Goal: Check status: Check status

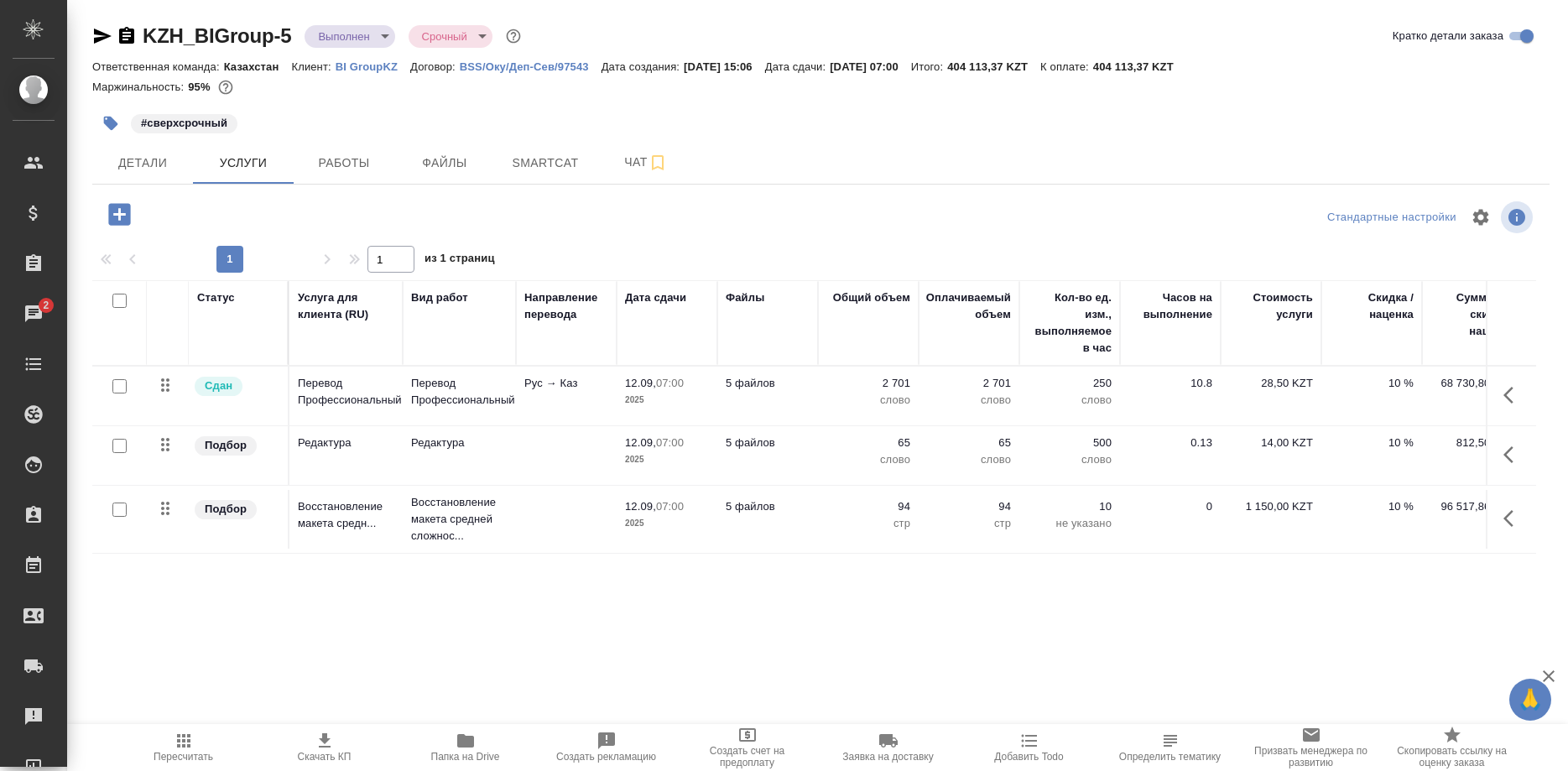
click at [177, 745] on icon "button" at bounding box center [183, 740] width 14 height 14
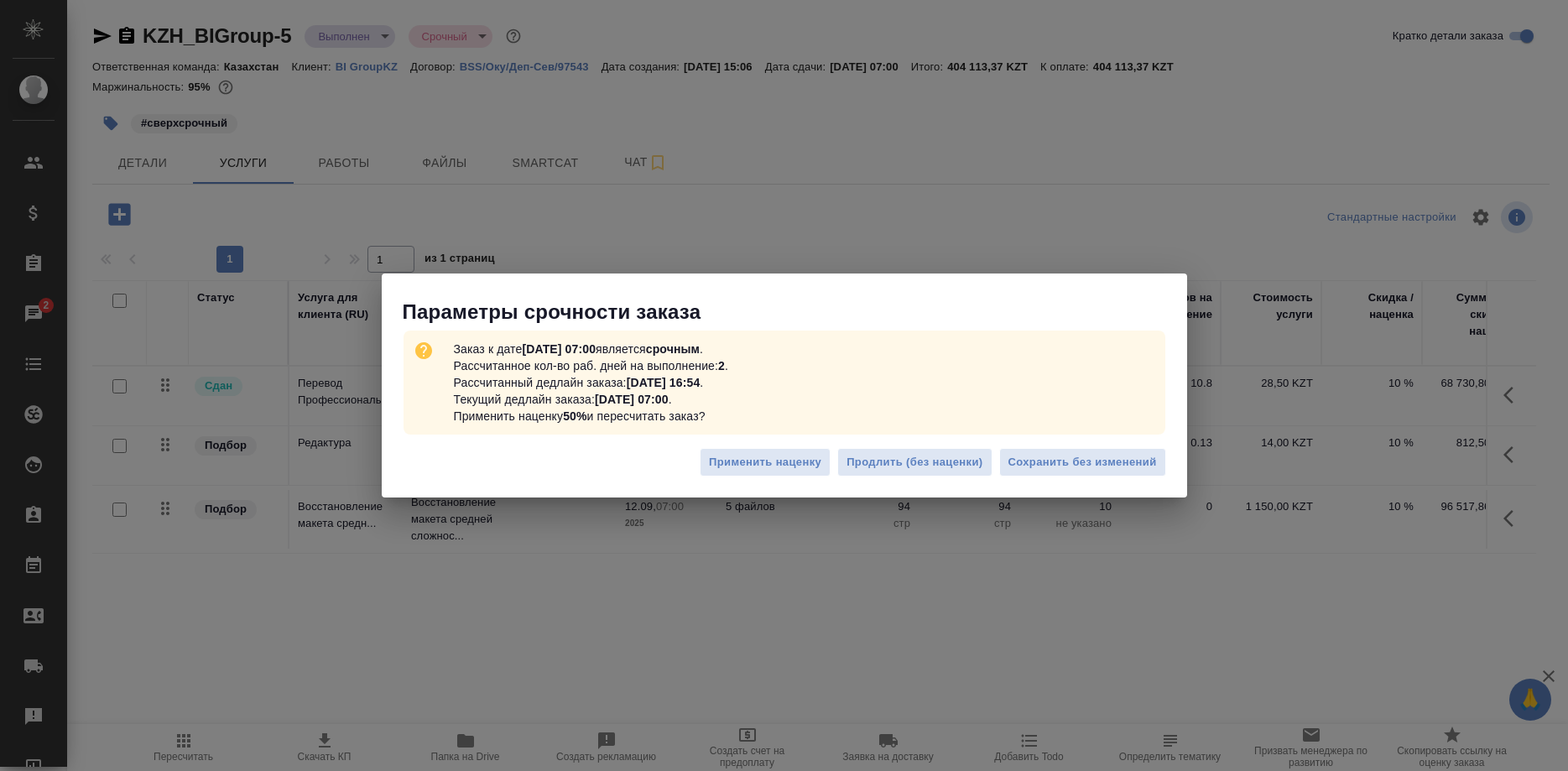
click at [1072, 576] on div "Параметры срочности заказа Заказ к дате 12.09.2025, 07:00 является срочным . Ра…" at bounding box center [784, 386] width 1568 height 771
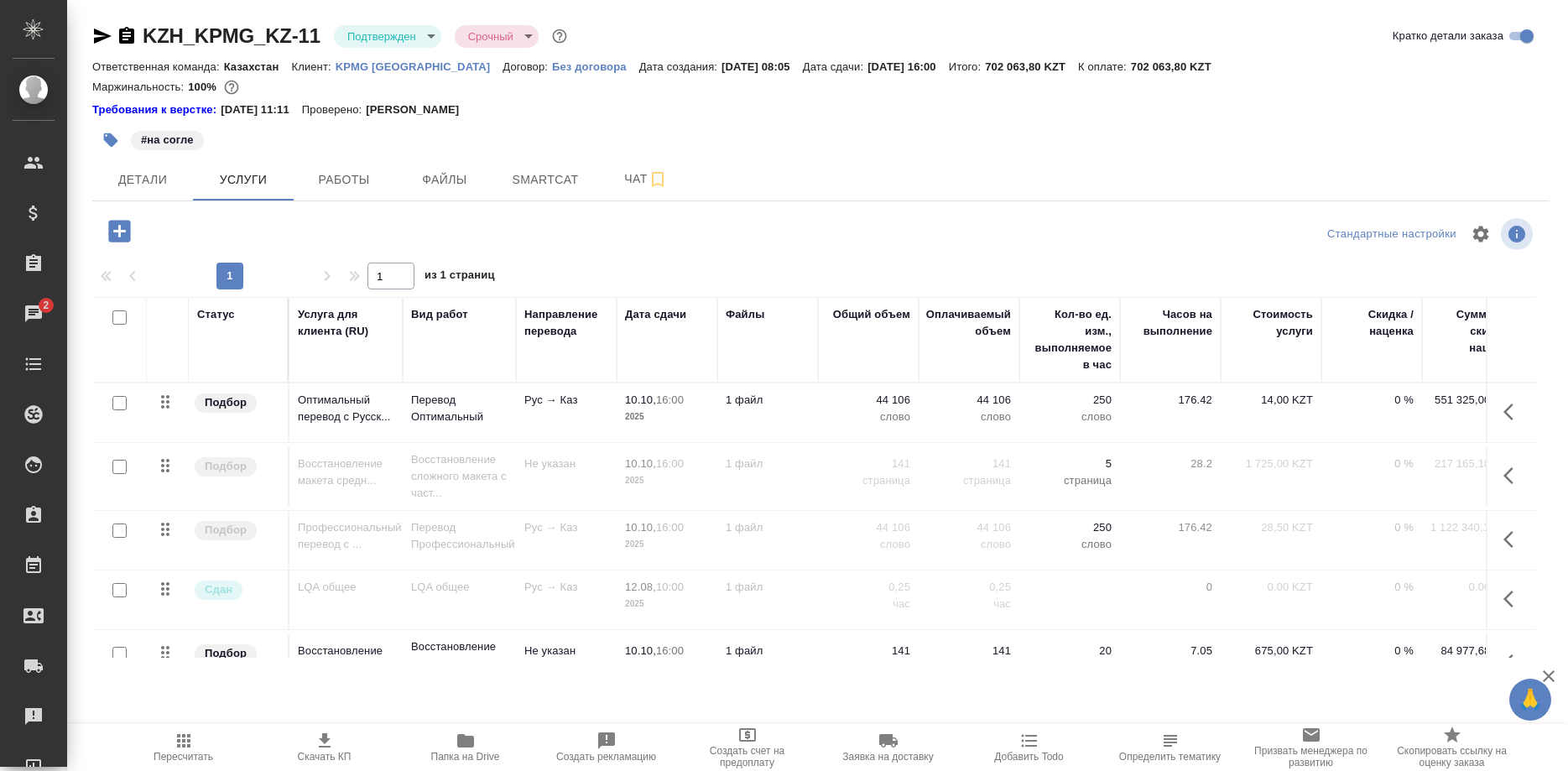
click at [463, 747] on icon "button" at bounding box center [466, 741] width 20 height 20
click at [402, 67] on p "KPMG Kazakhstan" at bounding box center [419, 67] width 168 height 13
click at [346, 176] on span "Работы" at bounding box center [344, 180] width 80 height 21
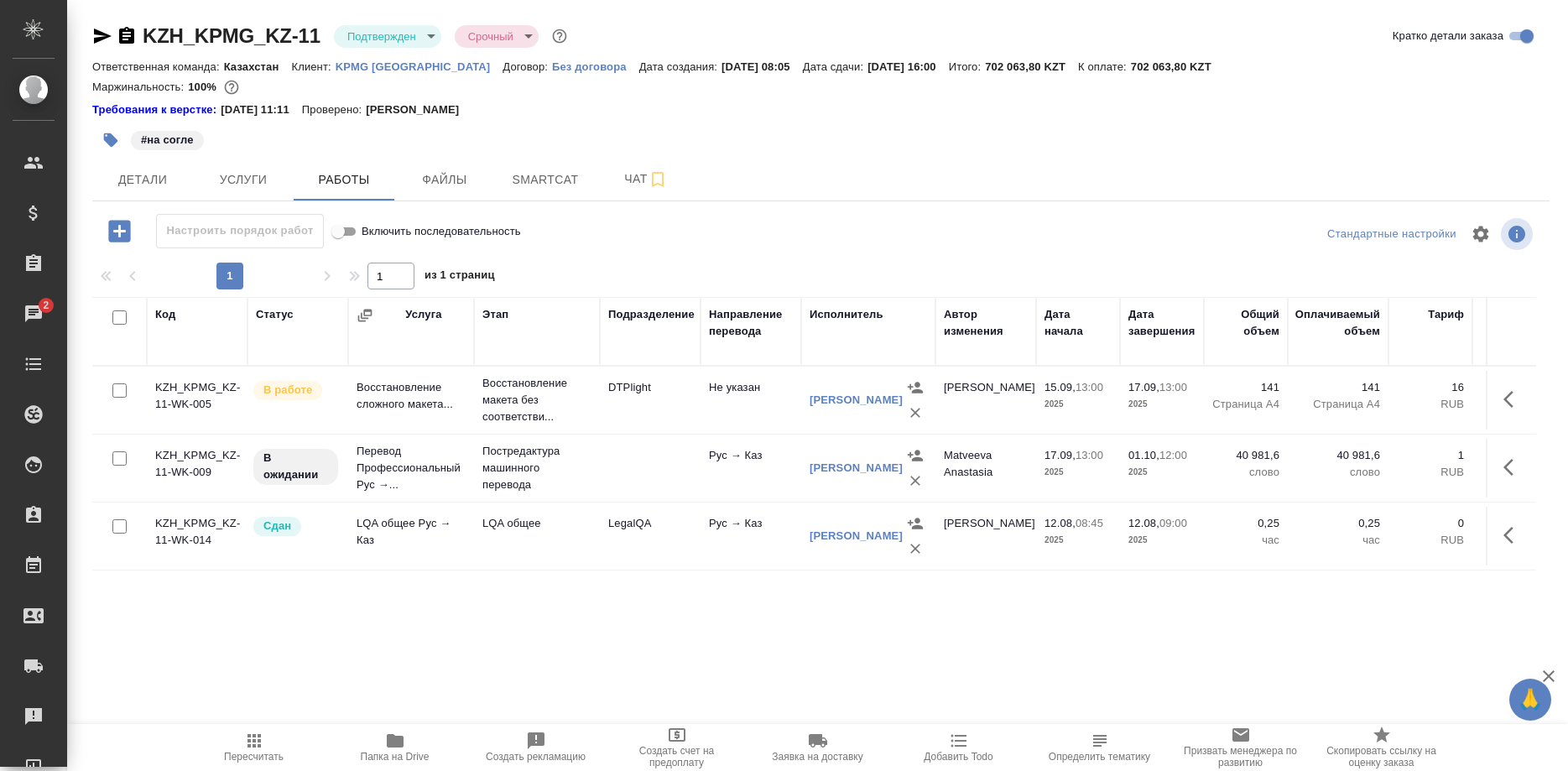
click at [1383, 613] on div "Код Статус Услуга Этап Подразделение Направление перевода Исполнитель Автор изм…" at bounding box center [814, 486] width 1444 height 377
click at [549, 181] on span "Smartcat" at bounding box center [545, 180] width 80 height 21
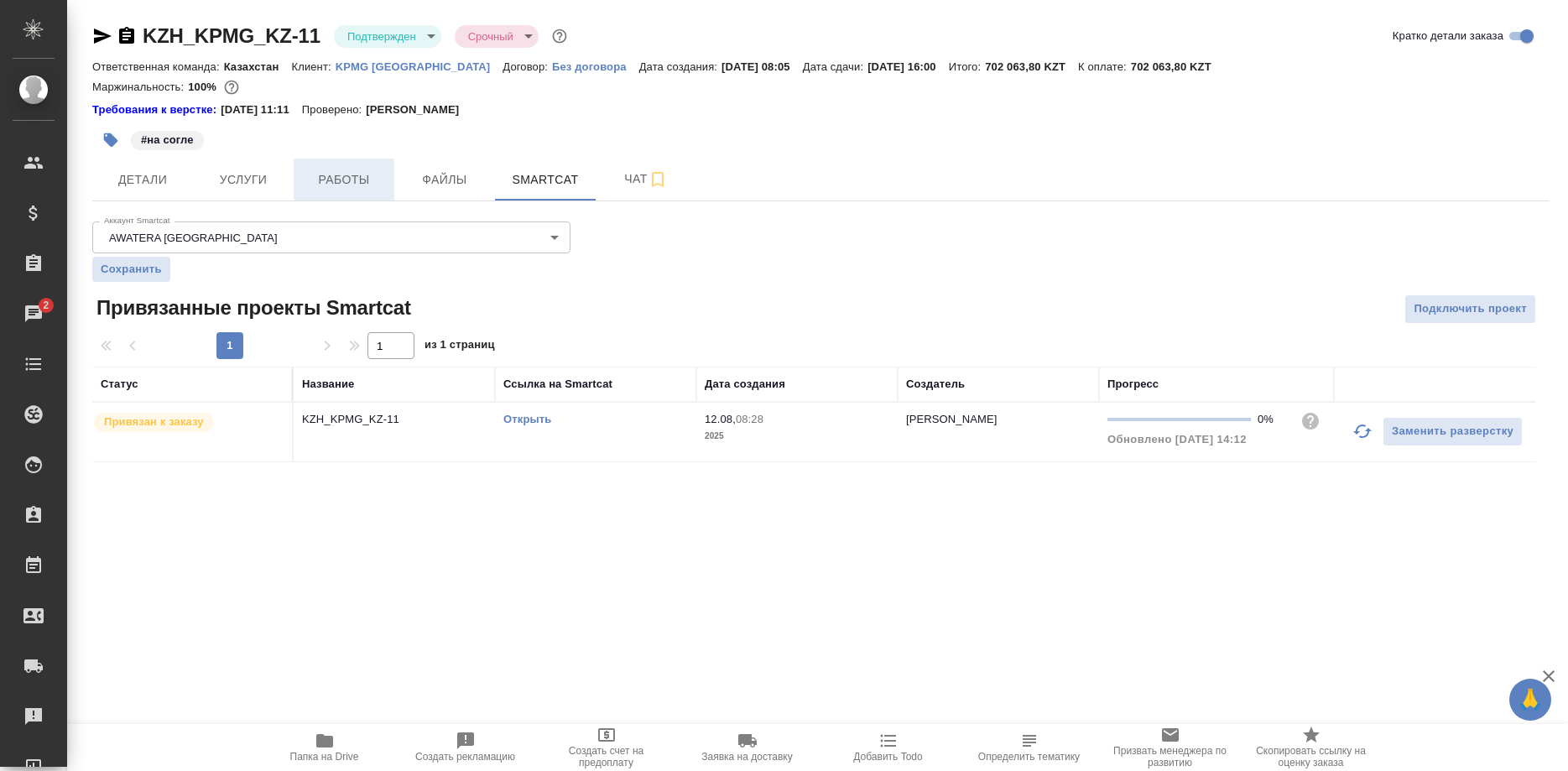
click at [364, 174] on span "Работы" at bounding box center [344, 180] width 80 height 21
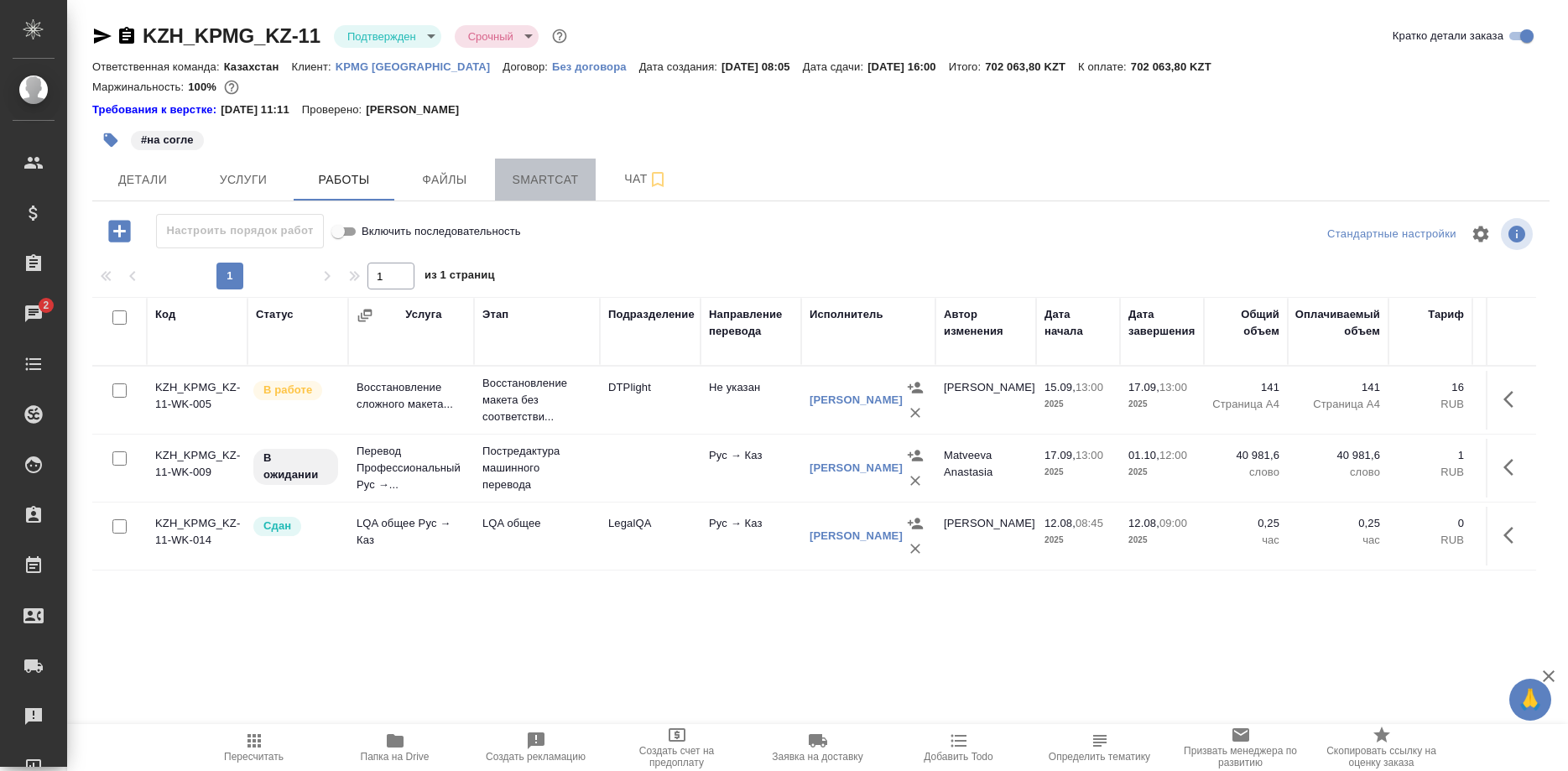
click at [542, 193] on button "Smartcat" at bounding box center [545, 180] width 100 height 42
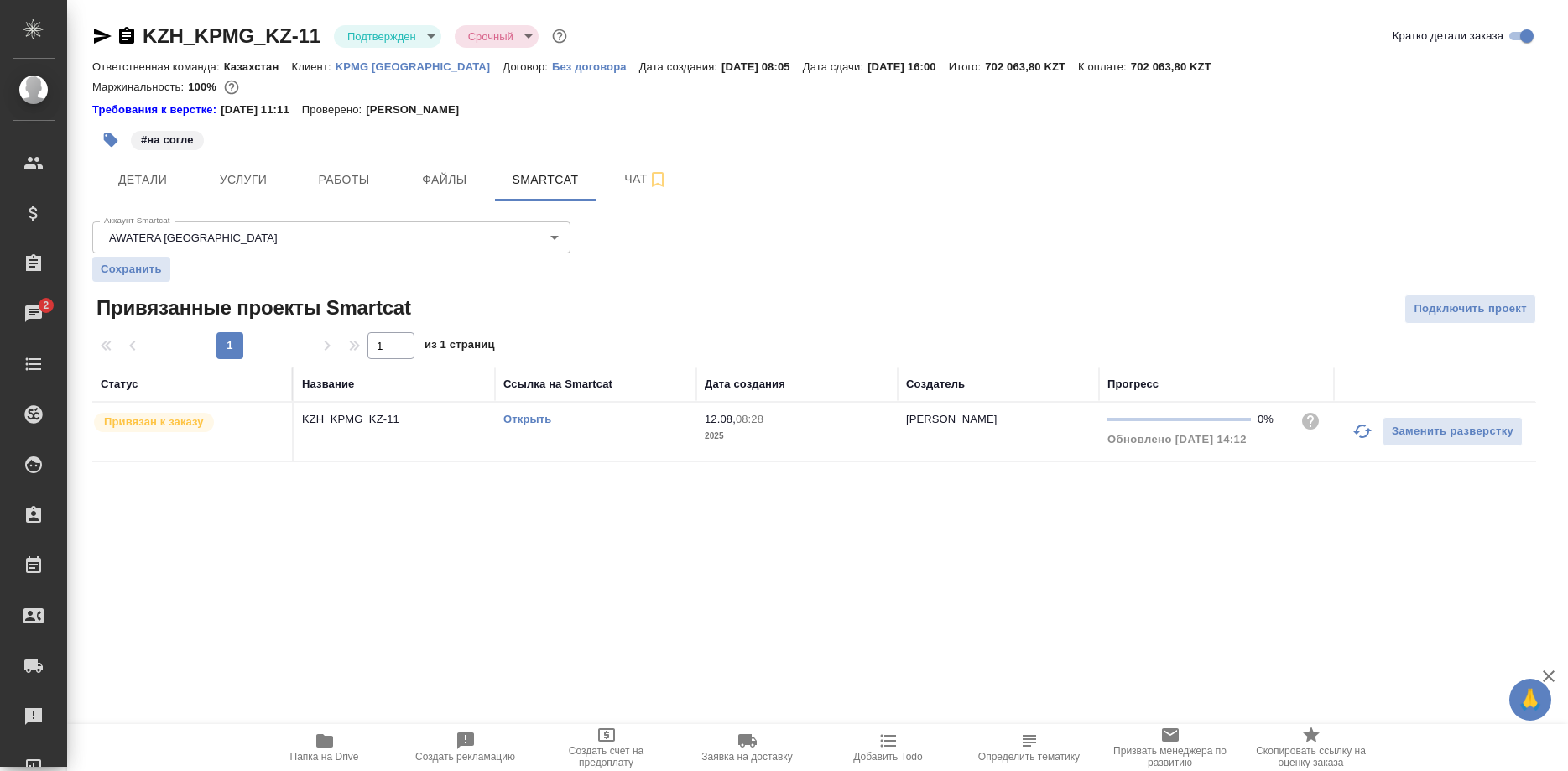
click at [532, 418] on link "Открыть" at bounding box center [527, 419] width 47 height 13
click at [503, 419] on link "Открыть" at bounding box center [527, 419] width 47 height 13
click at [511, 422] on link "Открыть" at bounding box center [527, 419] width 47 height 13
click at [335, 744] on span "Папка на Drive" at bounding box center [325, 746] width 121 height 32
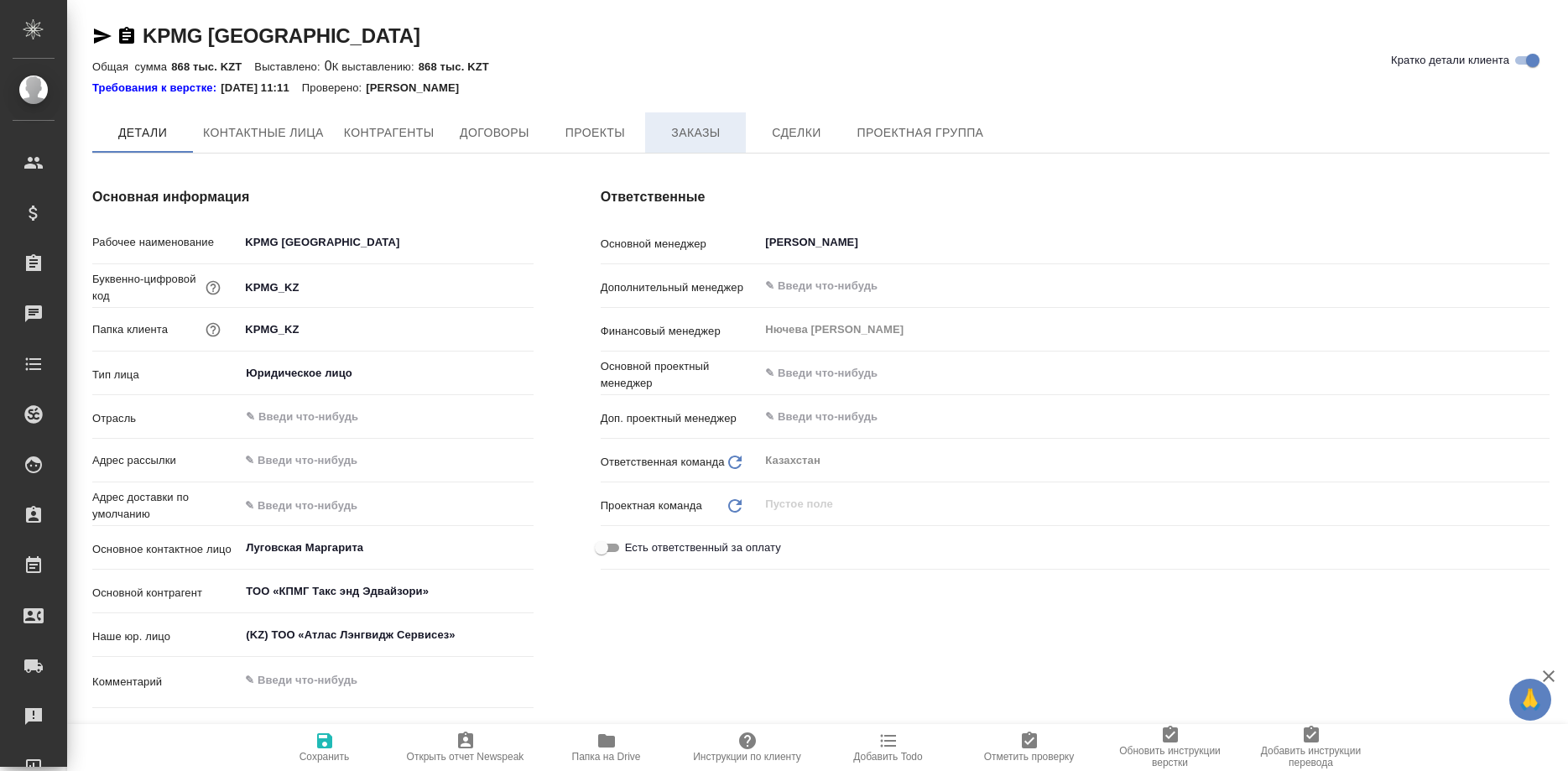
type textarea "x"
click at [676, 135] on span "Заказы" at bounding box center [696, 133] width 80 height 21
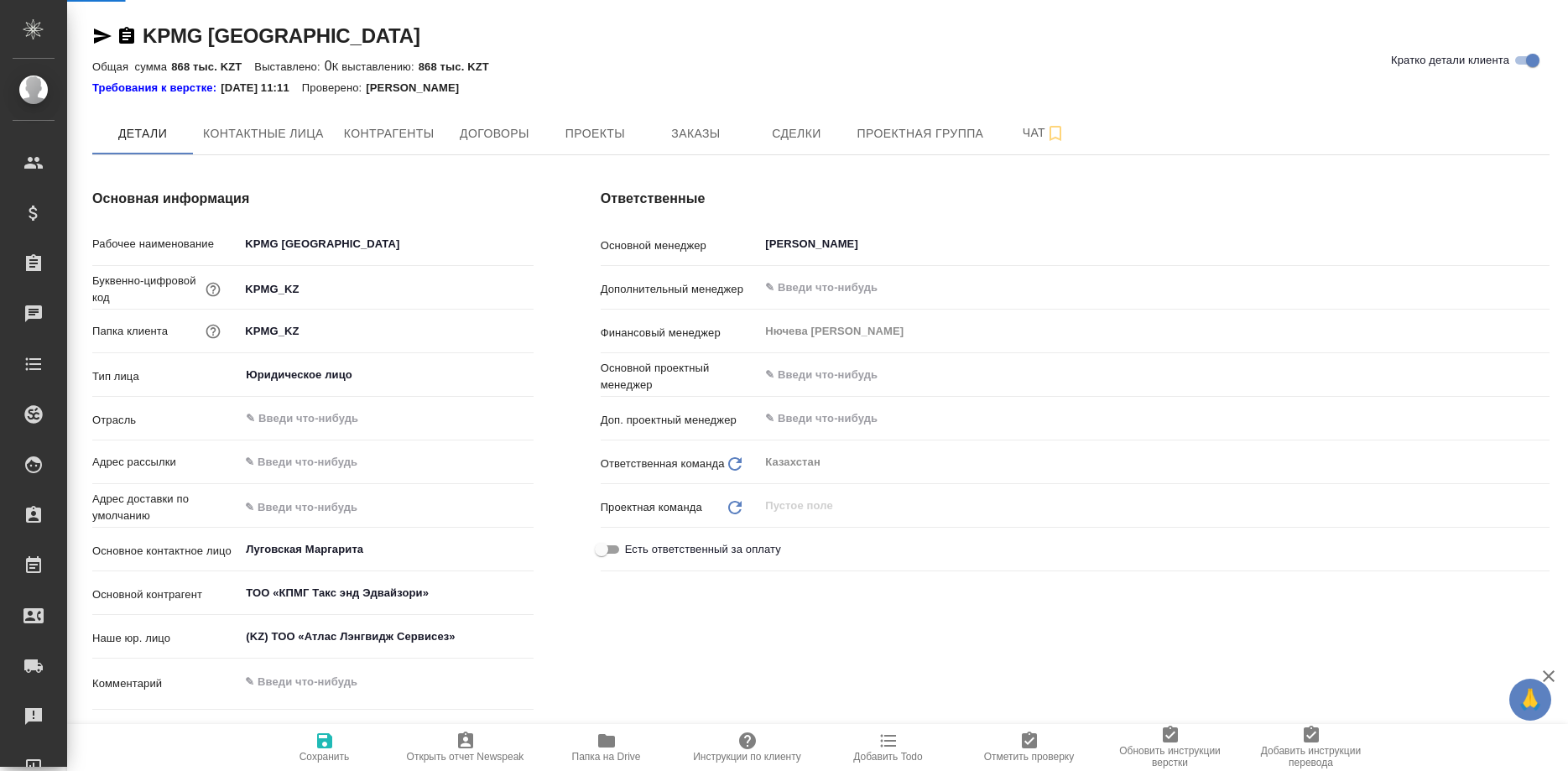
type textarea "x"
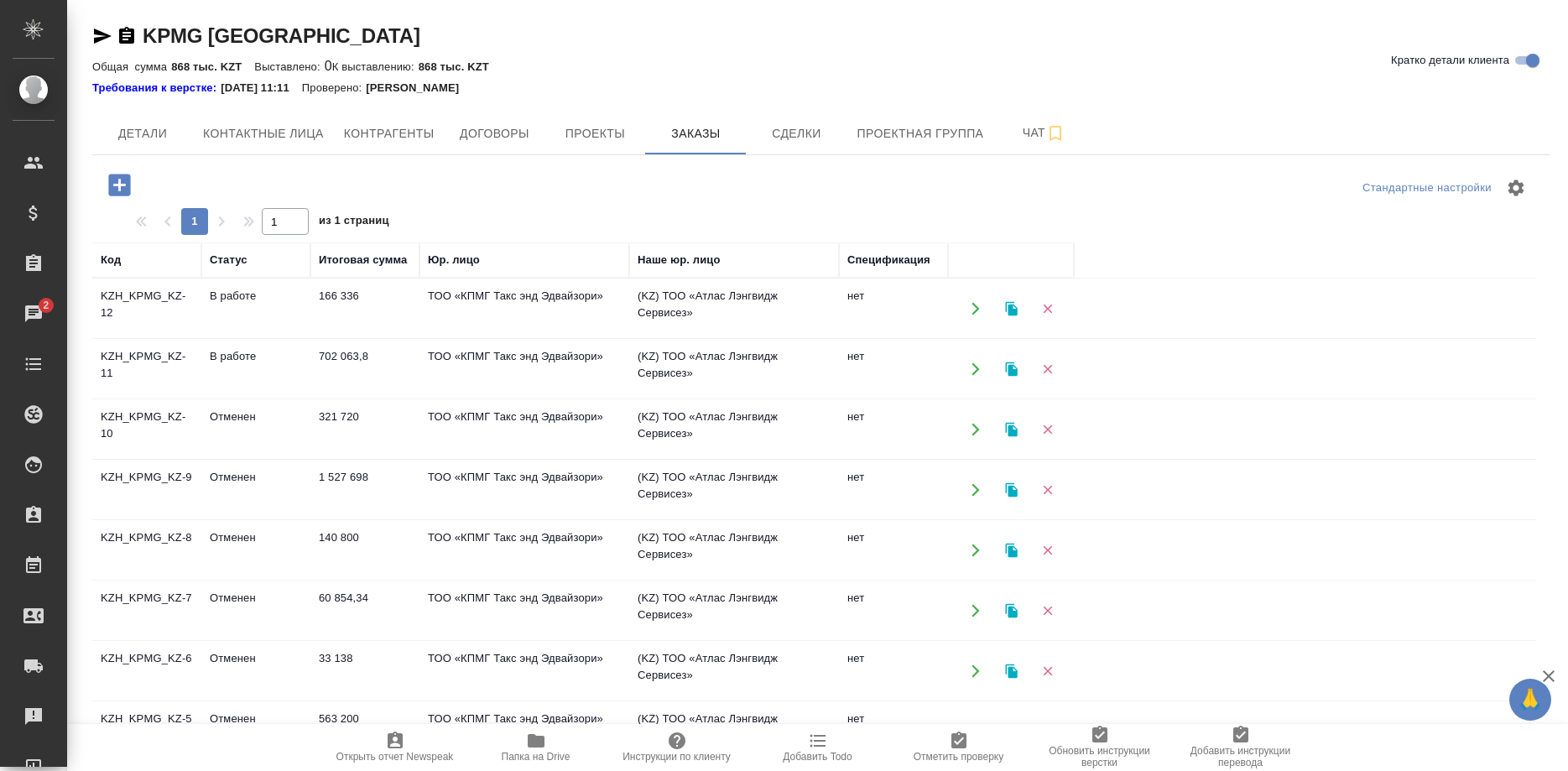
click at [153, 292] on td "KZH_KPMG_KZ-12" at bounding box center [147, 308] width 109 height 58
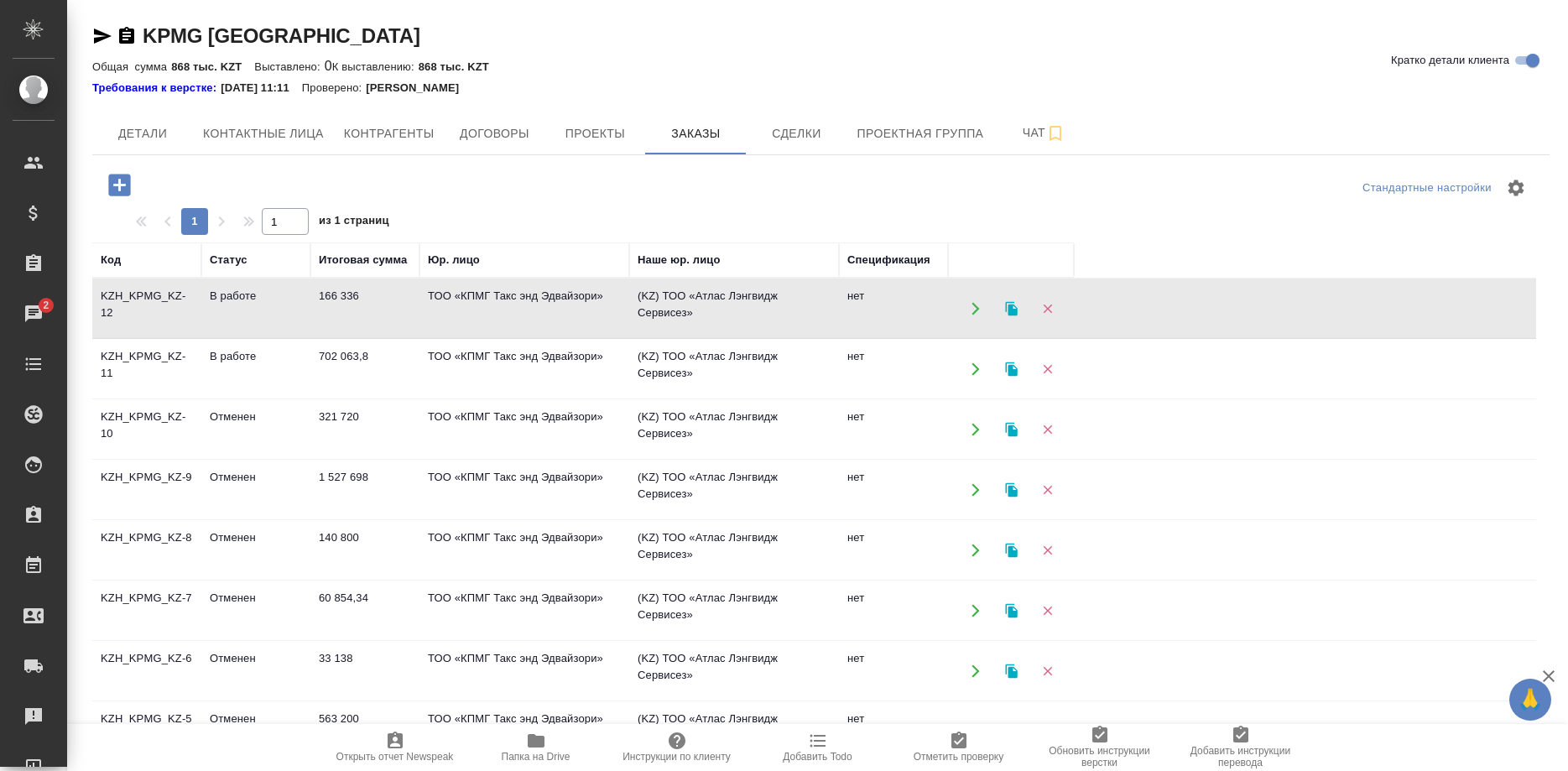
click at [153, 292] on td "KZH_KPMG_KZ-12" at bounding box center [147, 308] width 109 height 58
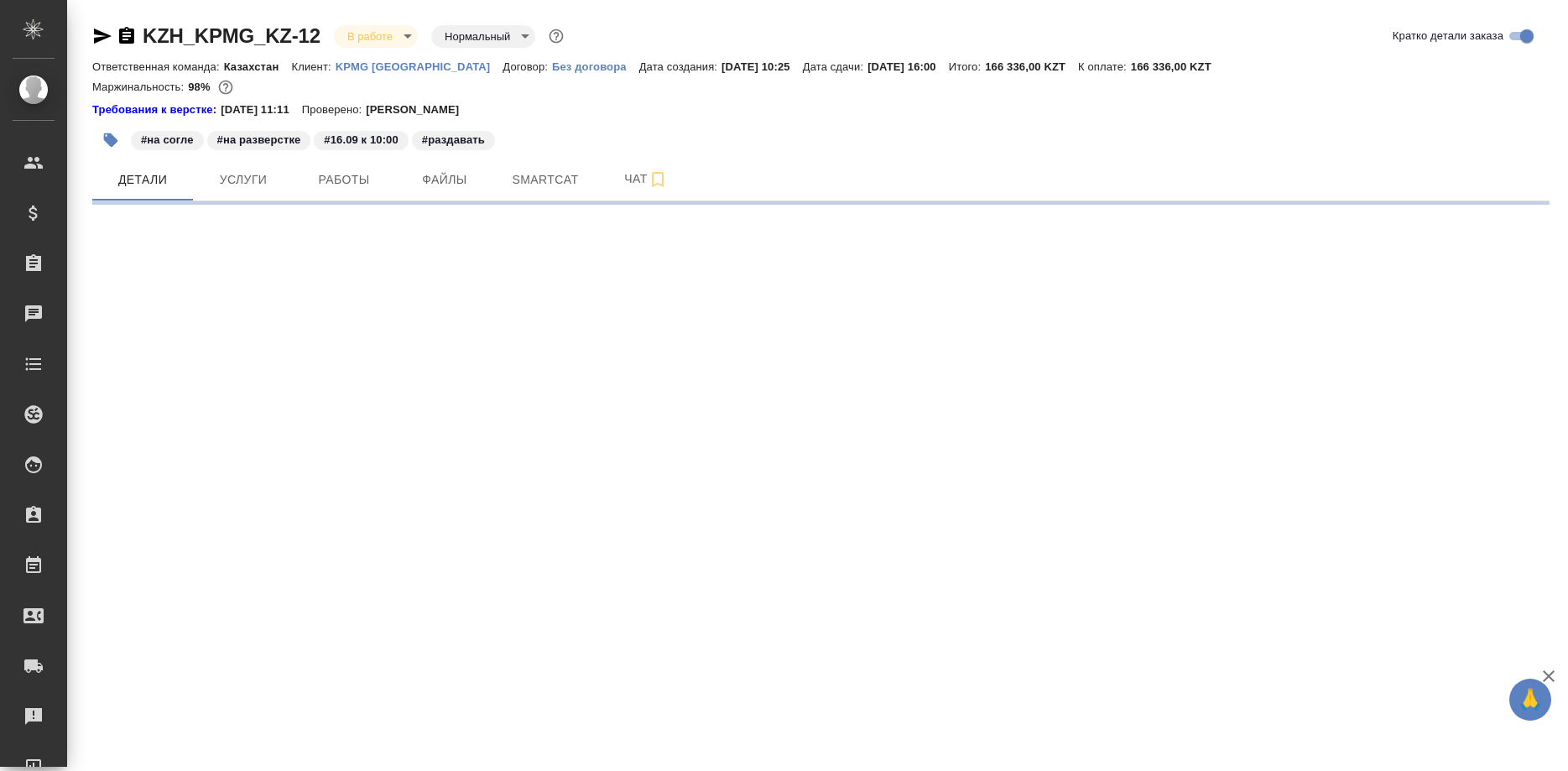
select select "RU"
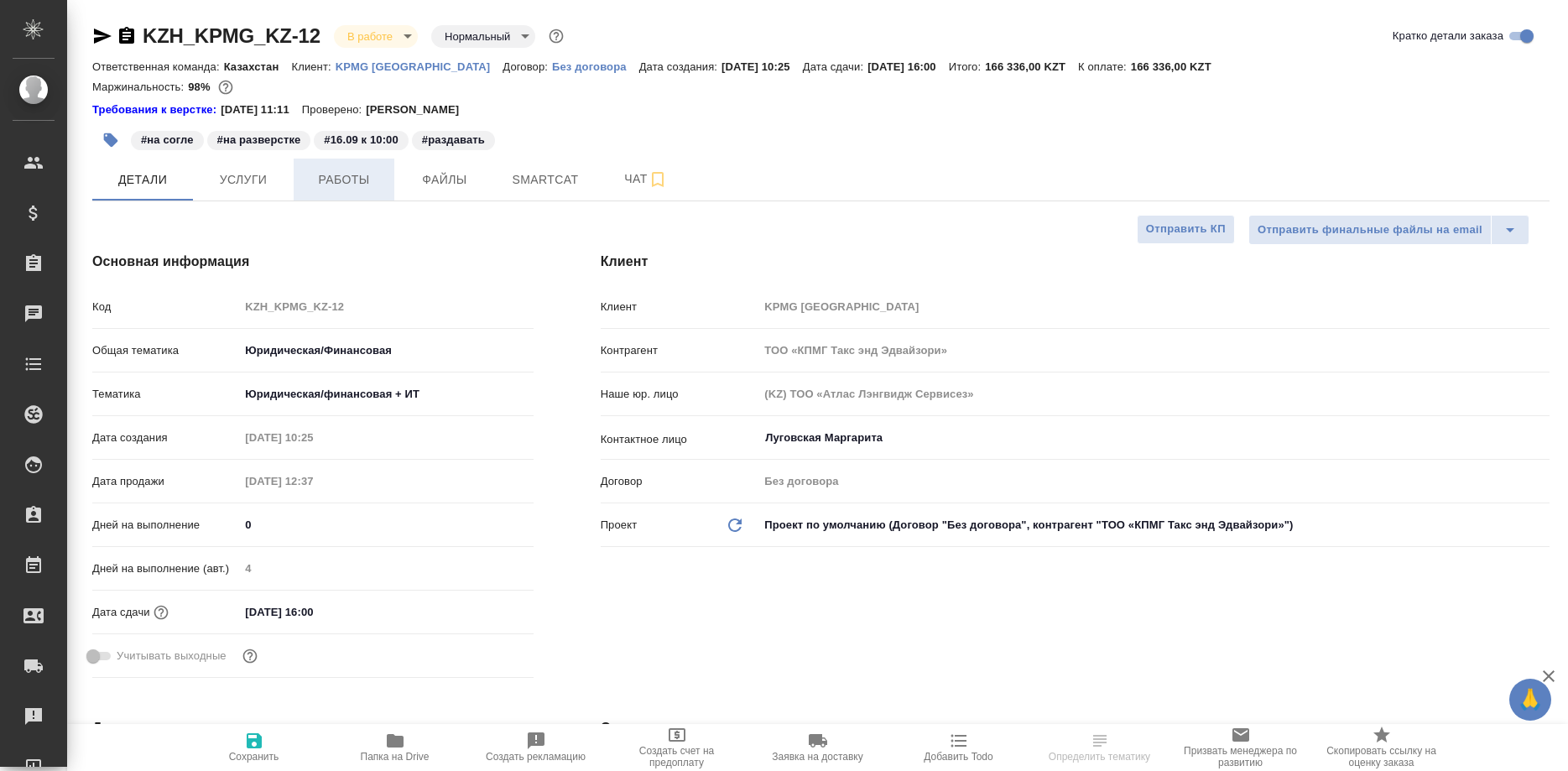
type textarea "x"
click at [345, 181] on span "Работы" at bounding box center [344, 180] width 80 height 21
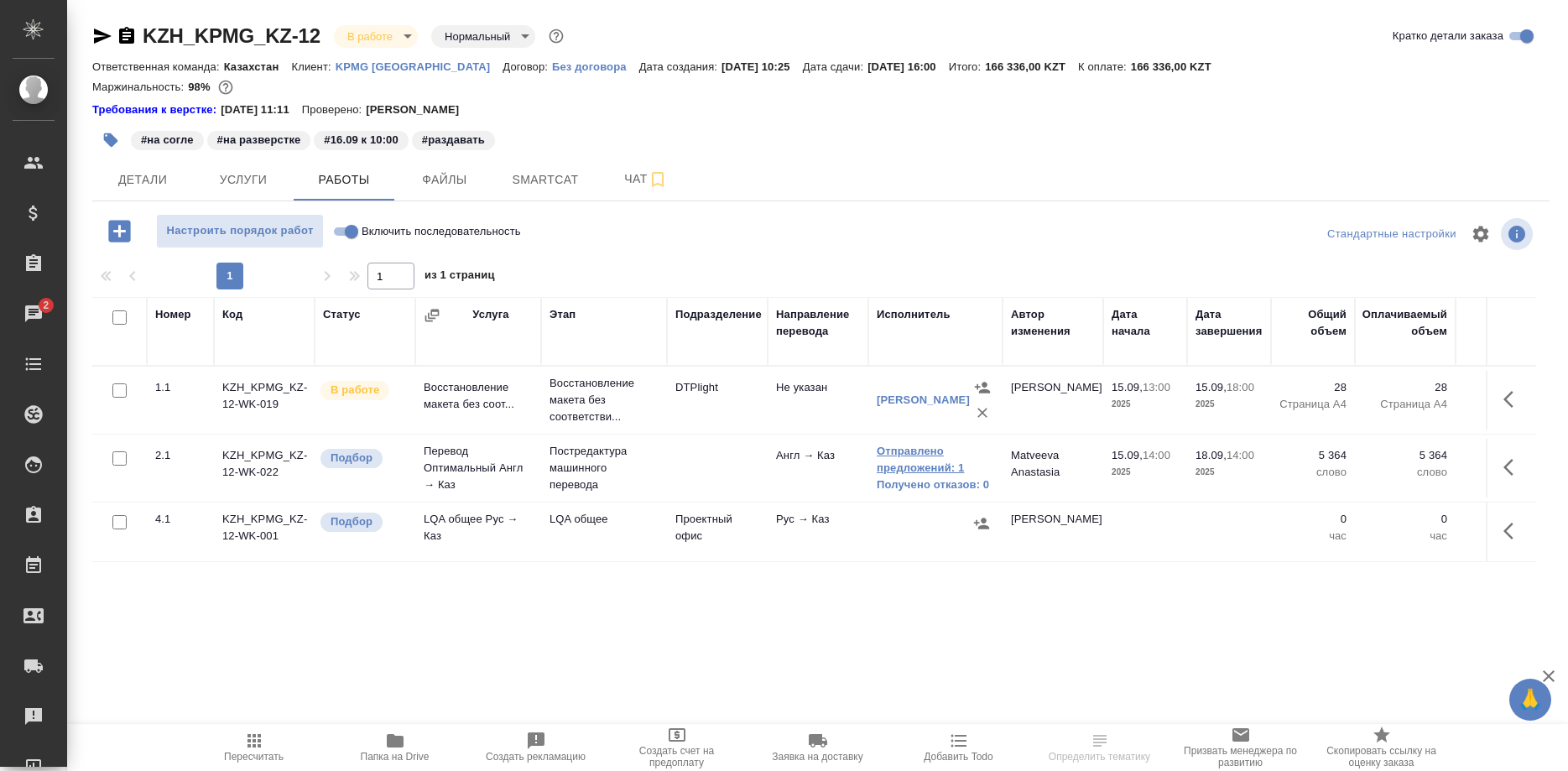
click at [892, 461] on link "Отправлено предложений: 1" at bounding box center [935, 459] width 118 height 34
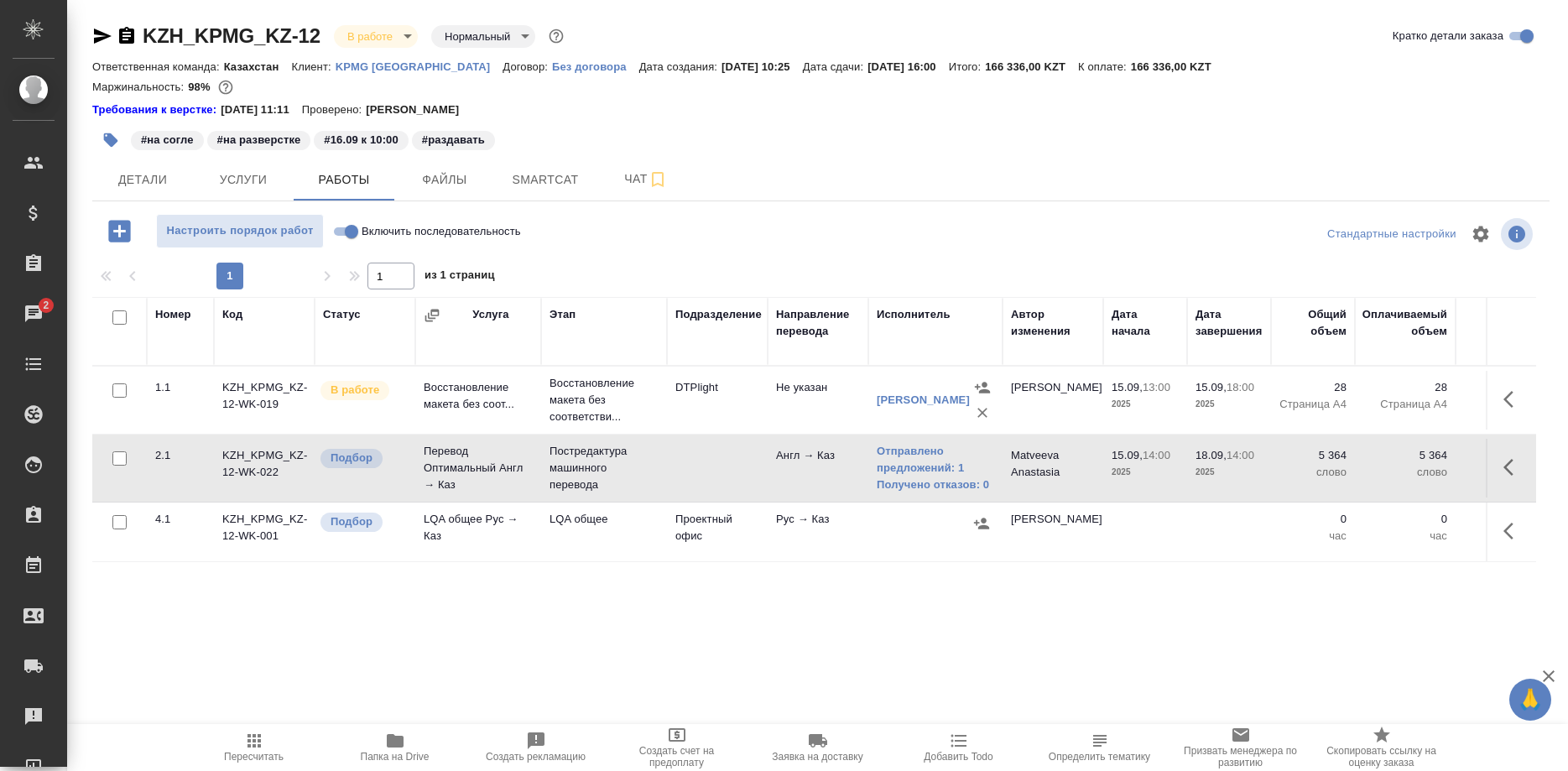
click at [1403, 97] on div "Маржинальность: 98%" at bounding box center [820, 87] width 1458 height 22
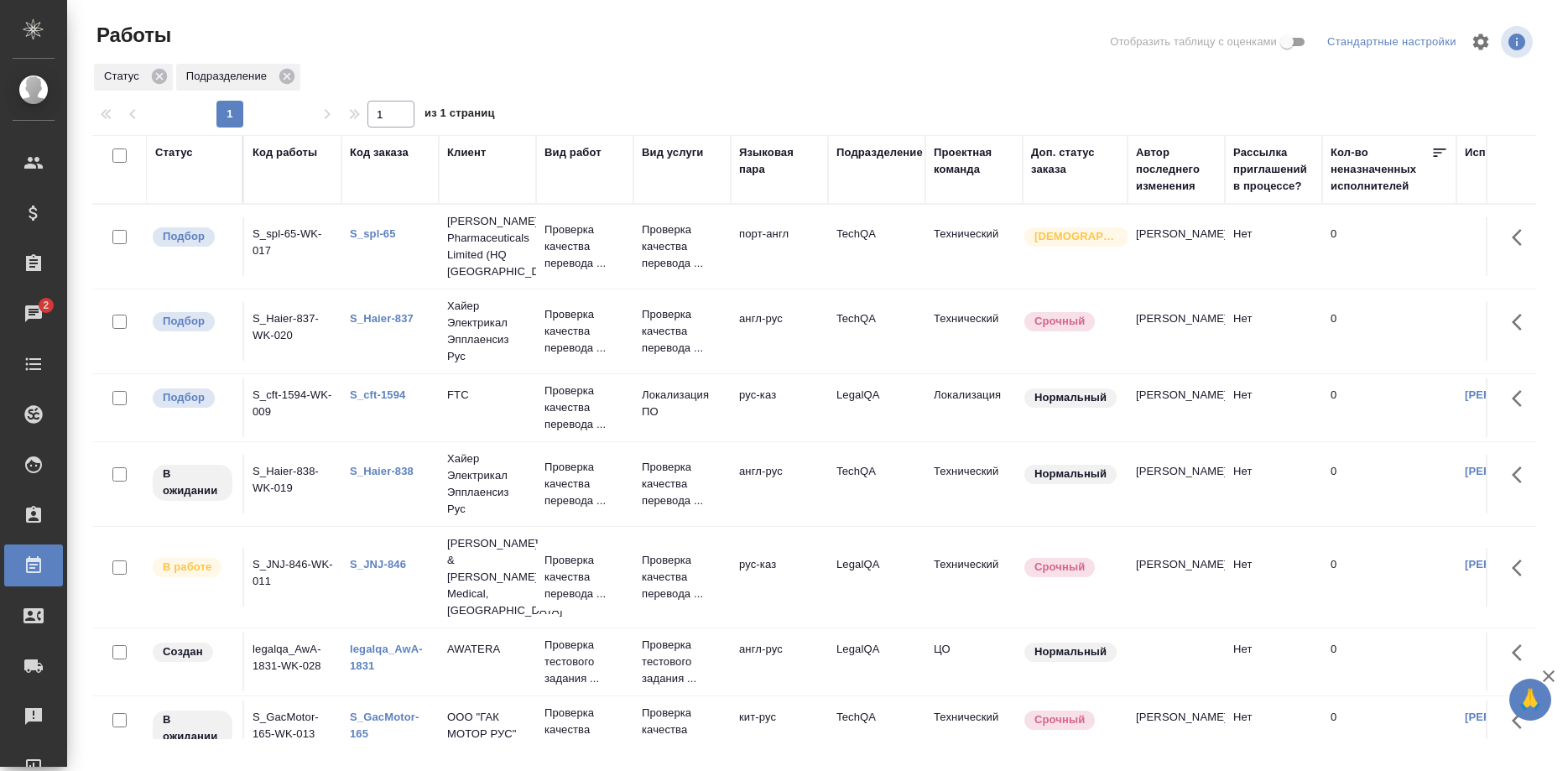
scroll to position [257, 0]
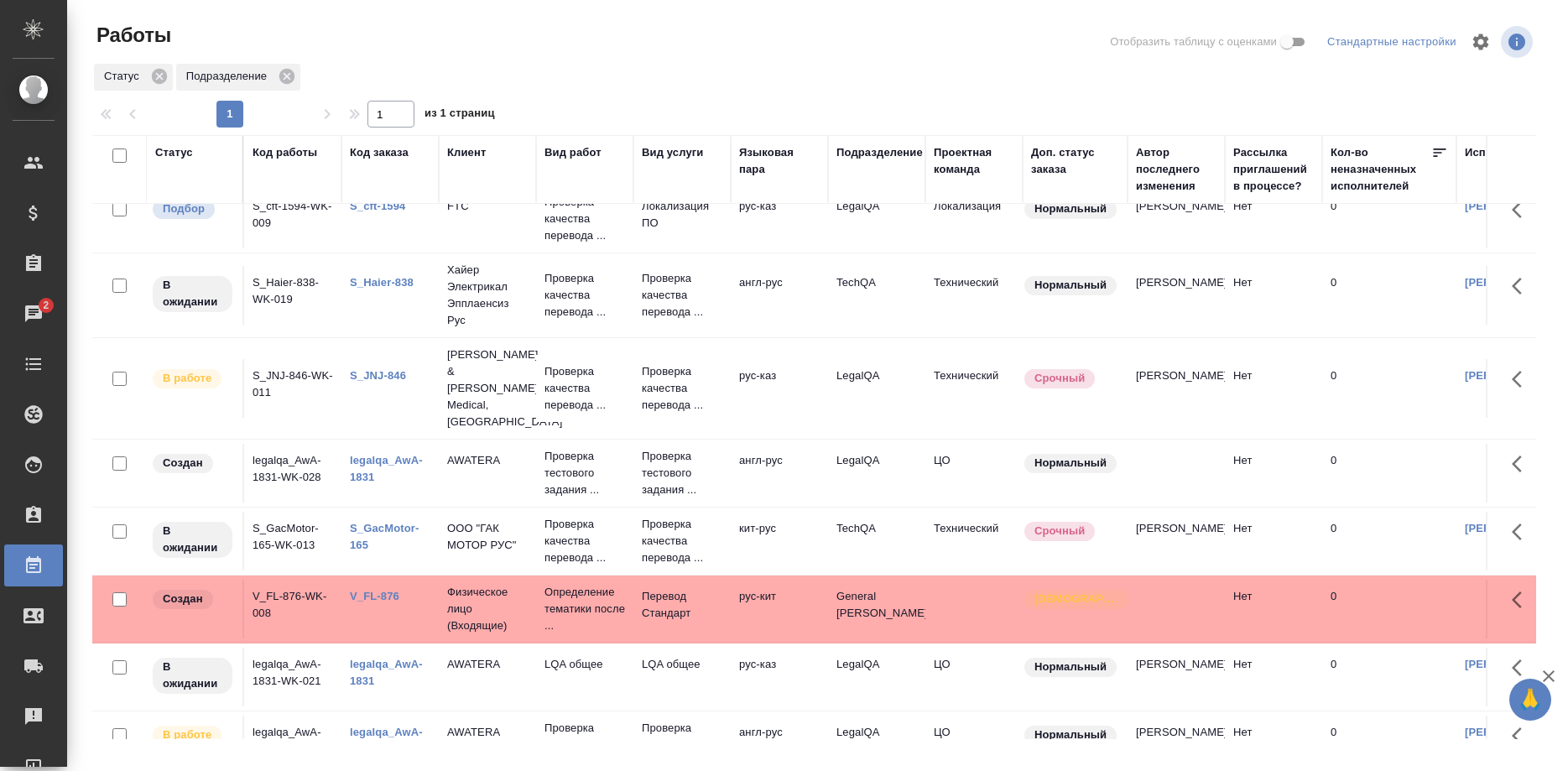
click at [378, 289] on link "S_Haier-838" at bounding box center [382, 283] width 64 height 13
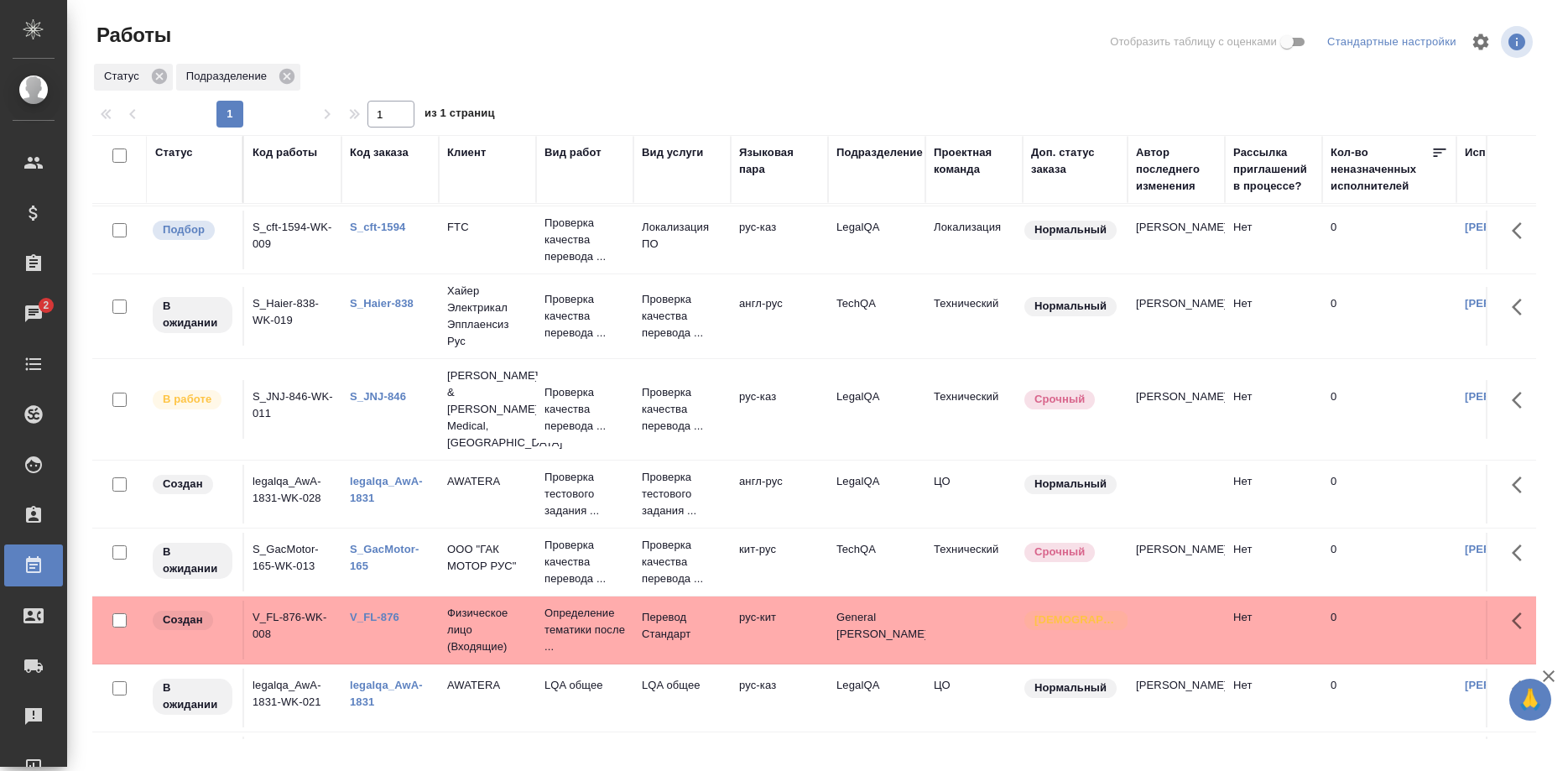
scroll to position [187, 0]
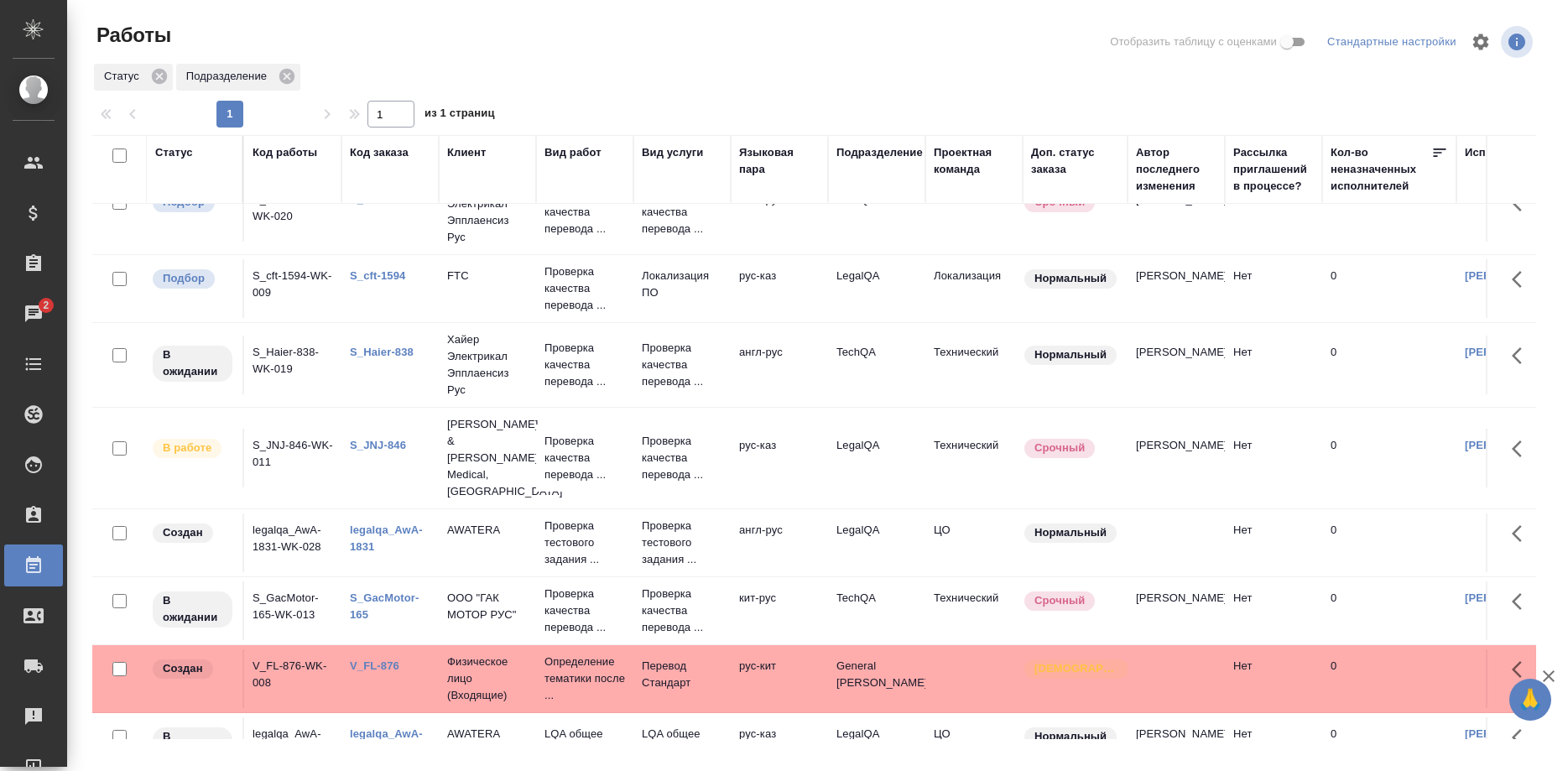
click at [390, 438] on link "S_JNJ-846" at bounding box center [378, 445] width 57 height 13
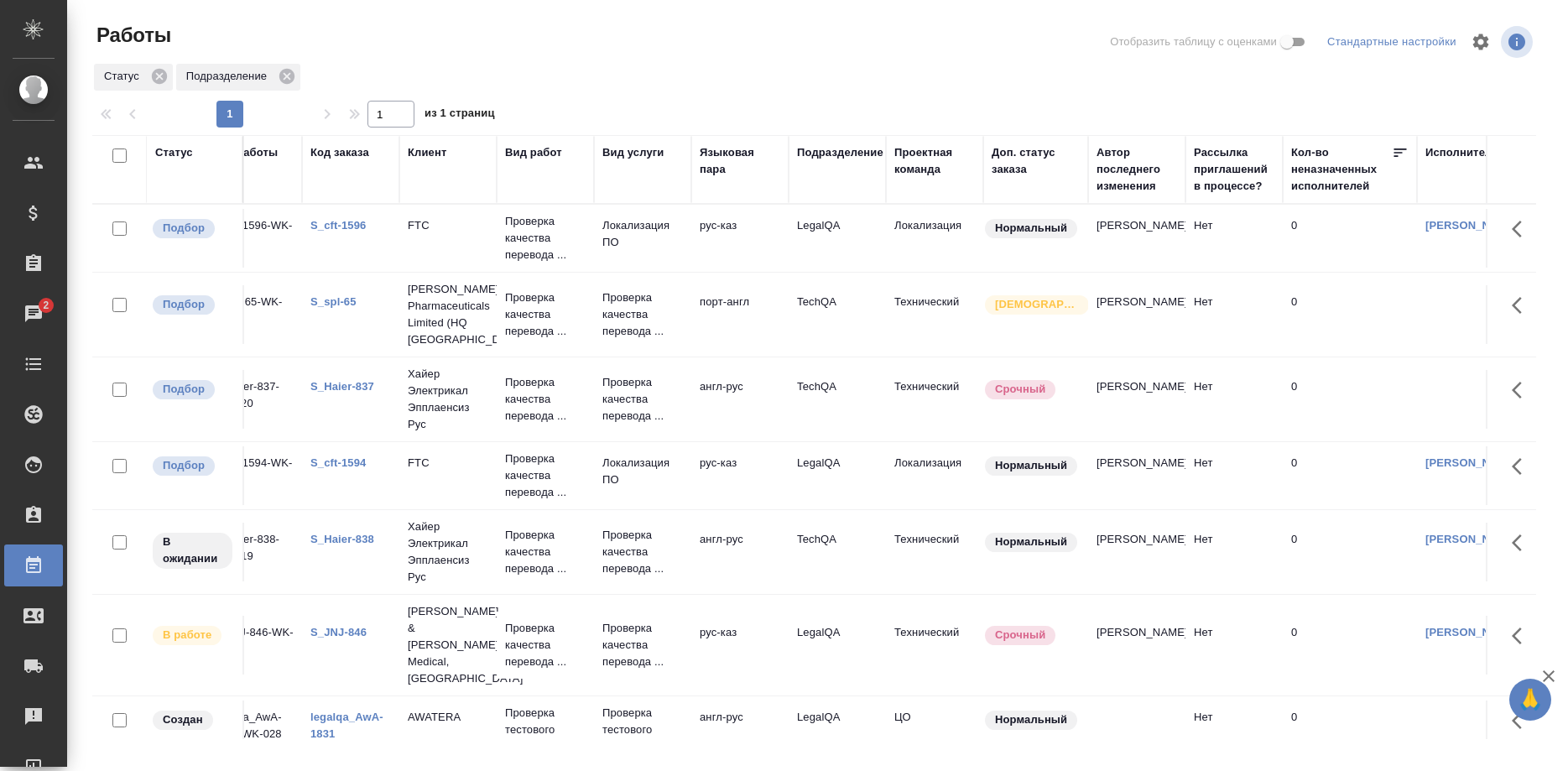
scroll to position [0, 0]
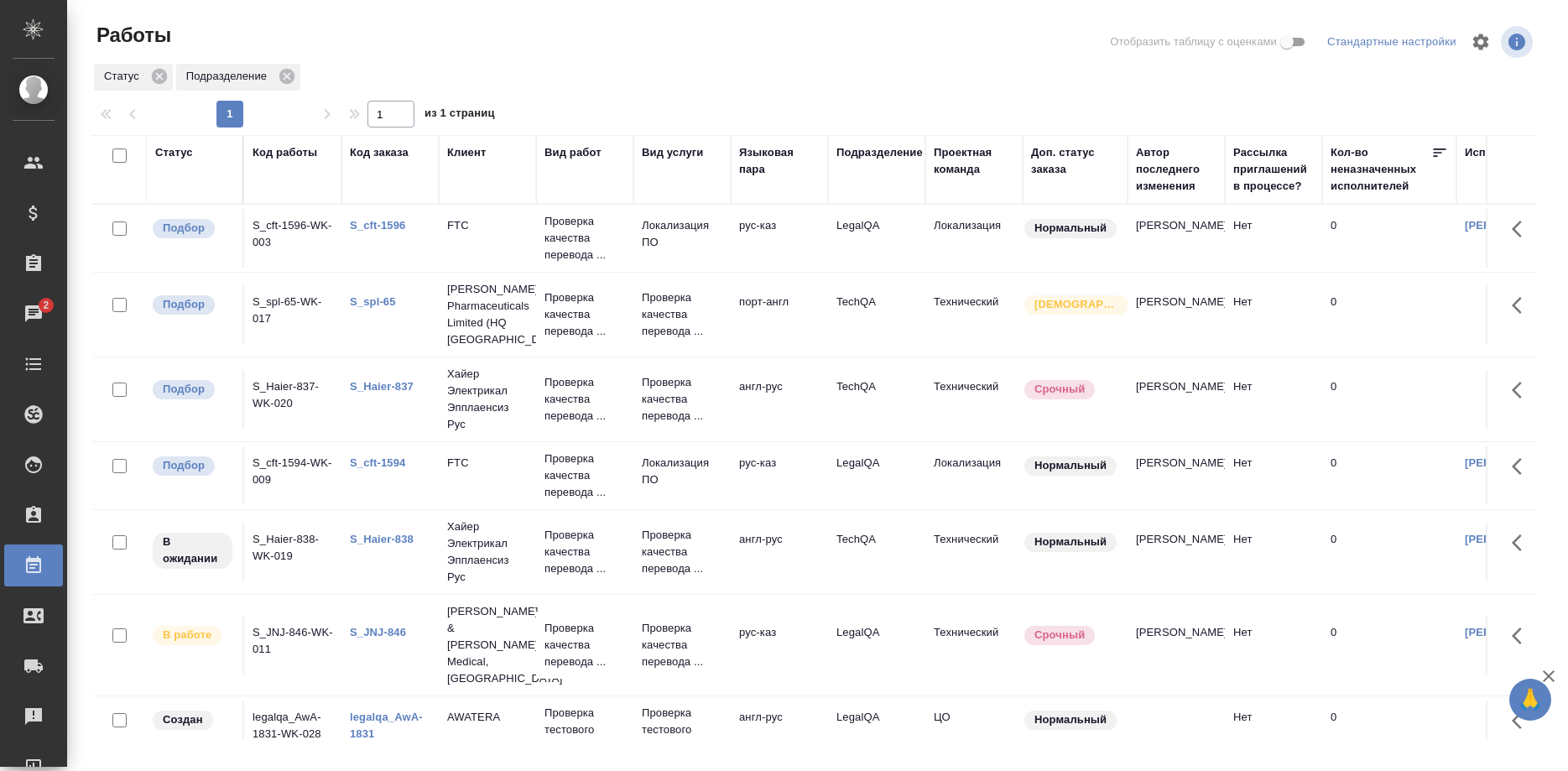
click at [388, 462] on link "S_cft-1594" at bounding box center [377, 463] width 56 height 13
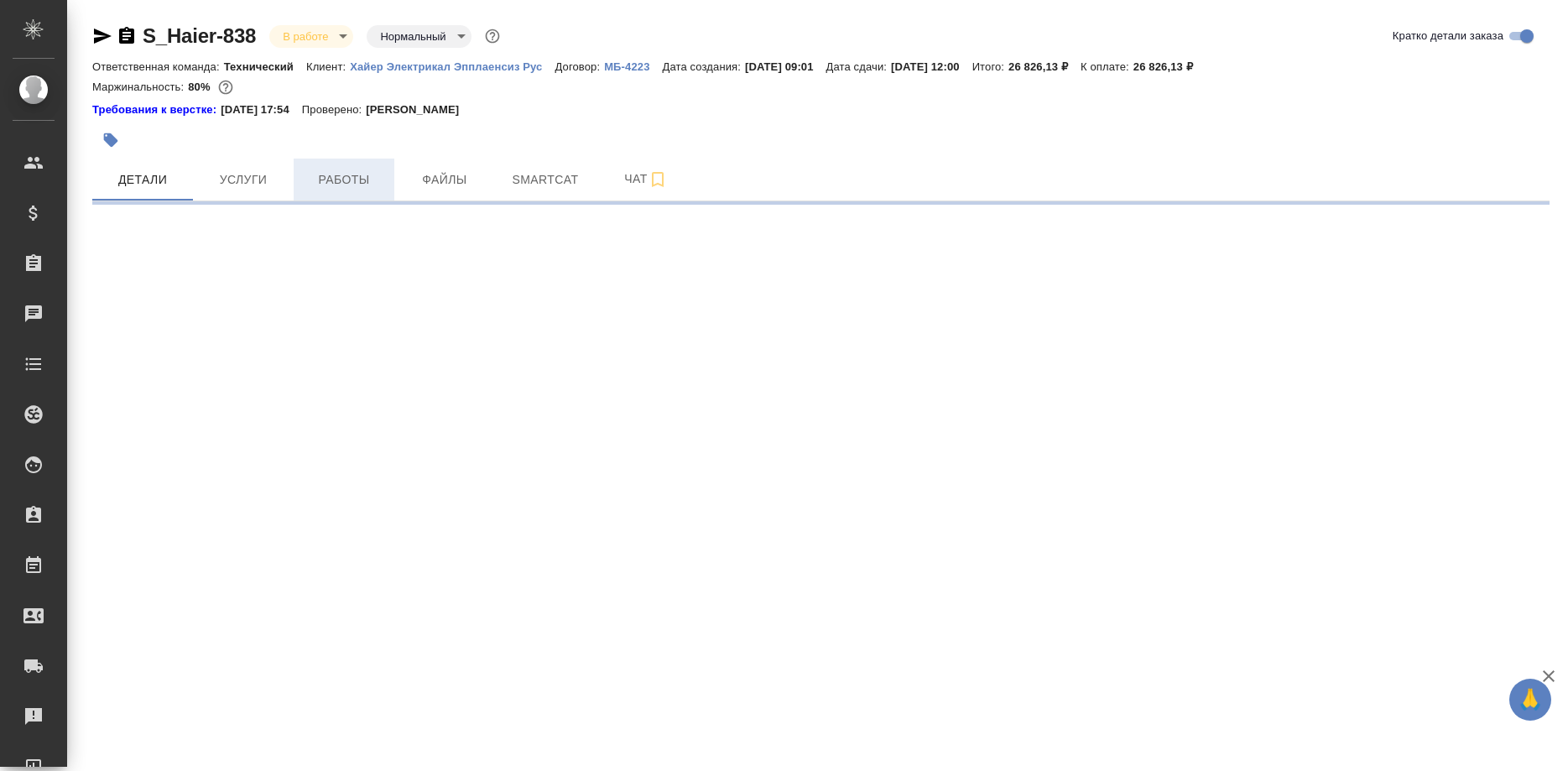
select select "RU"
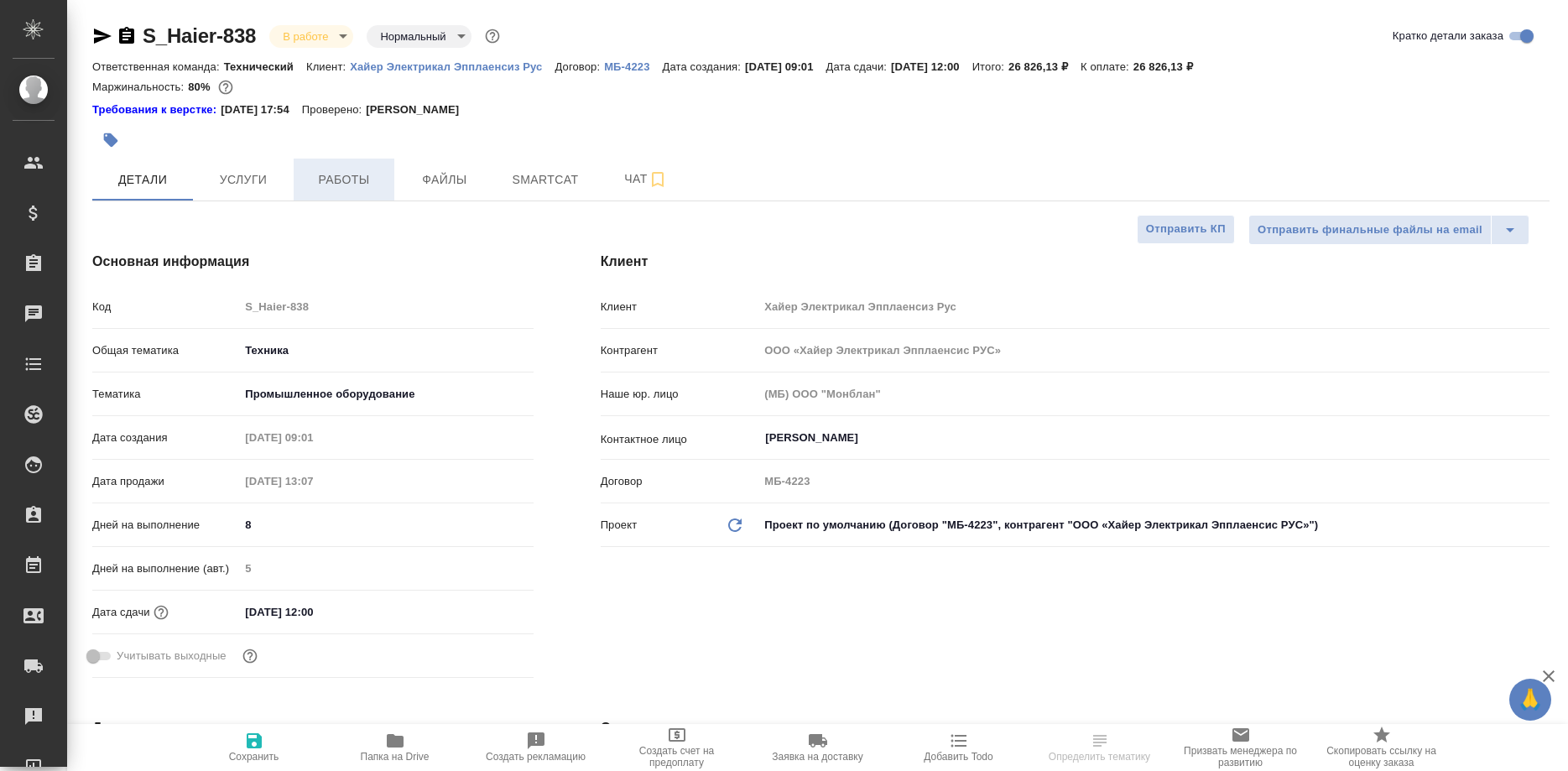
type textarea "x"
click at [349, 186] on span "Работы" at bounding box center [344, 180] width 80 height 21
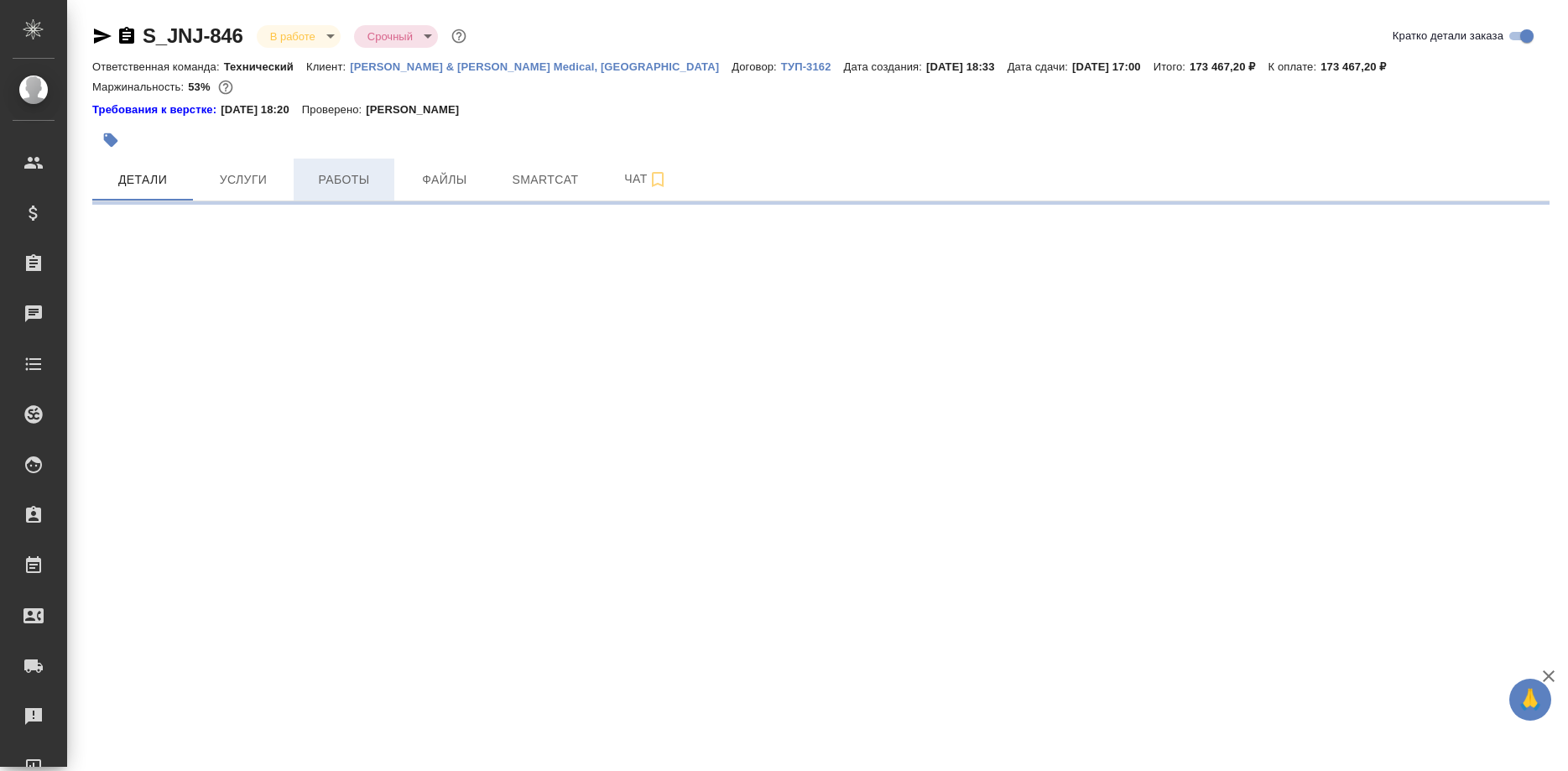
select select "RU"
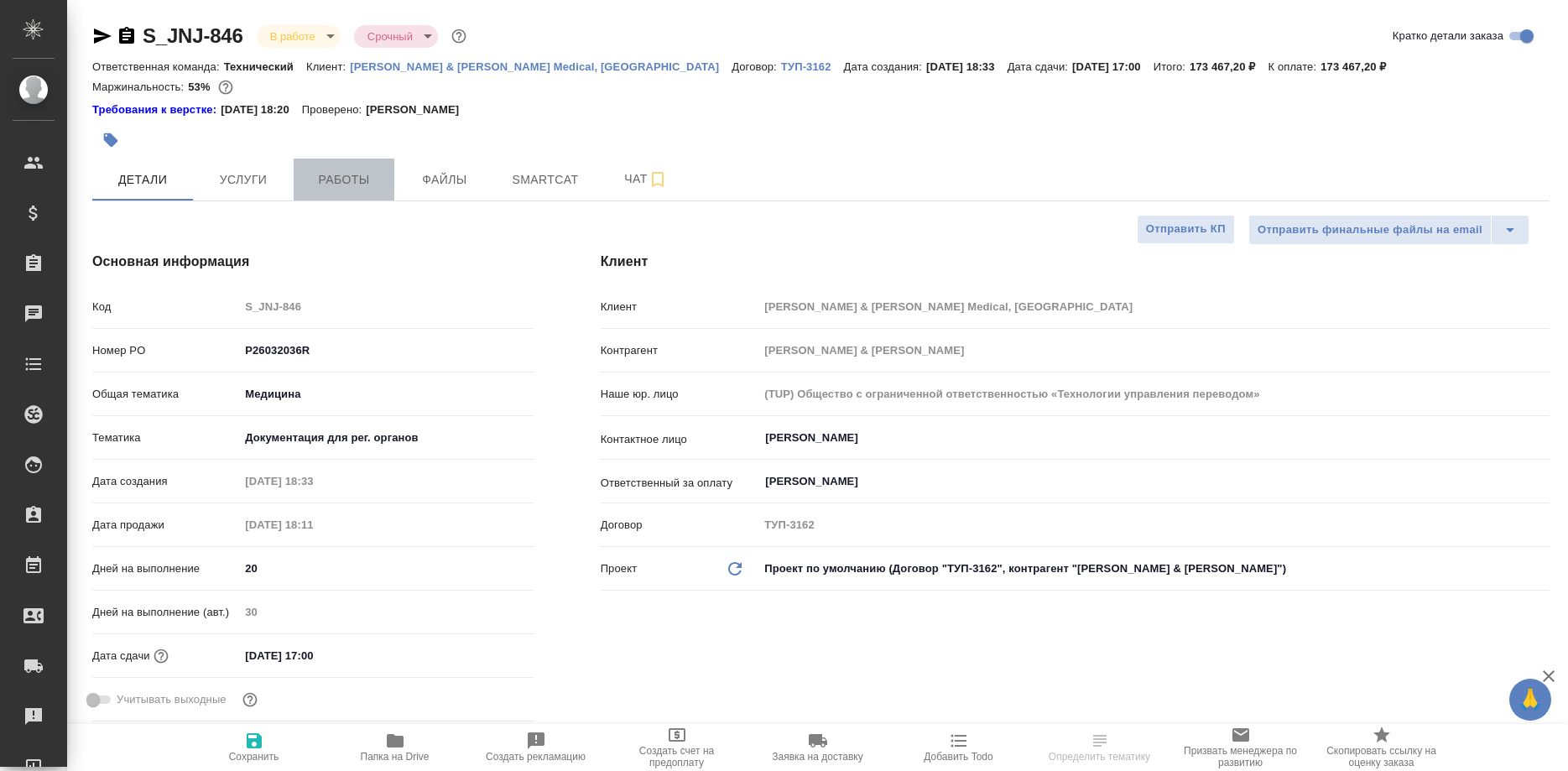
click at [354, 187] on span "Работы" at bounding box center [344, 180] width 80 height 21
type textarea "x"
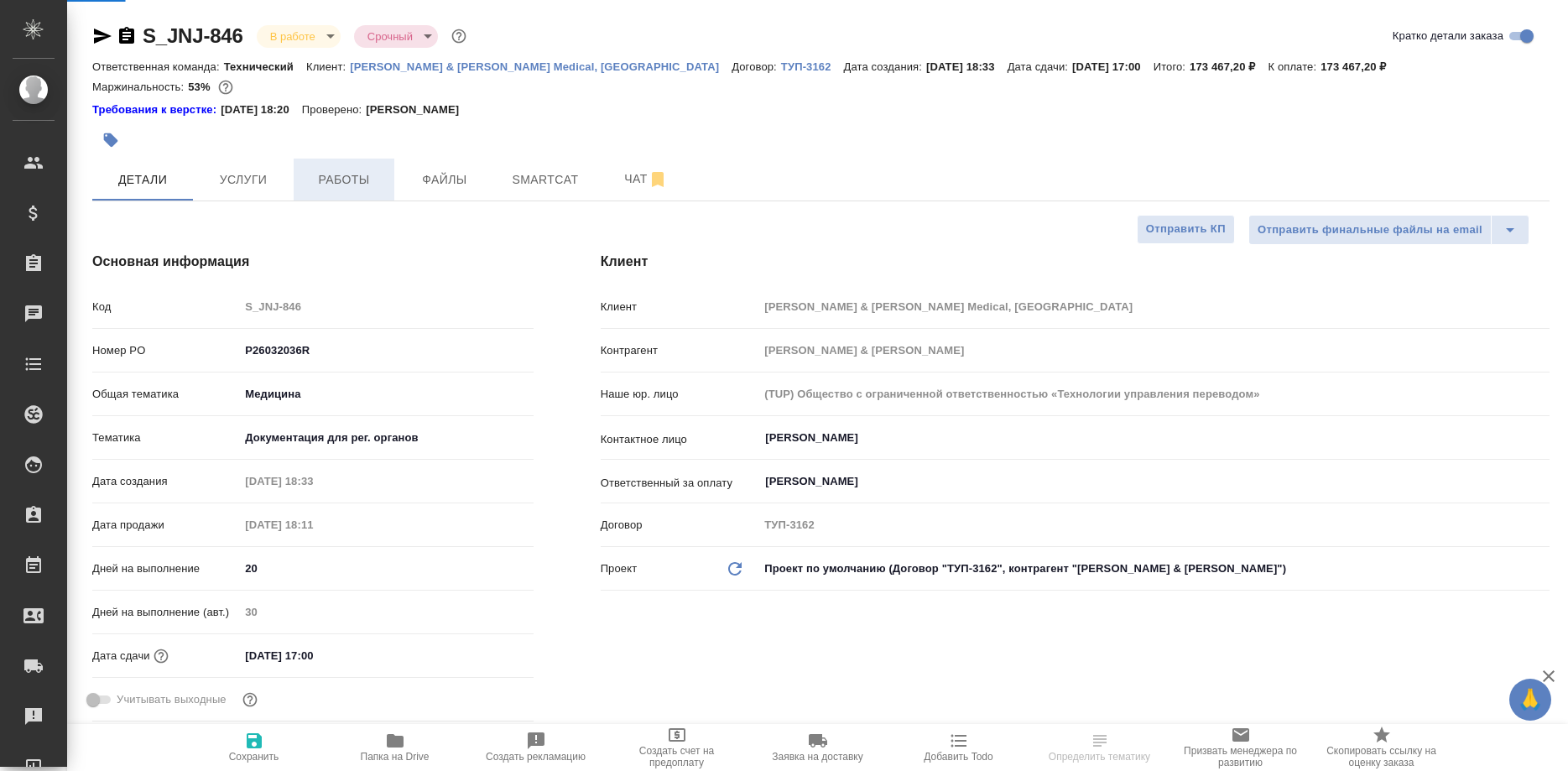
type textarea "x"
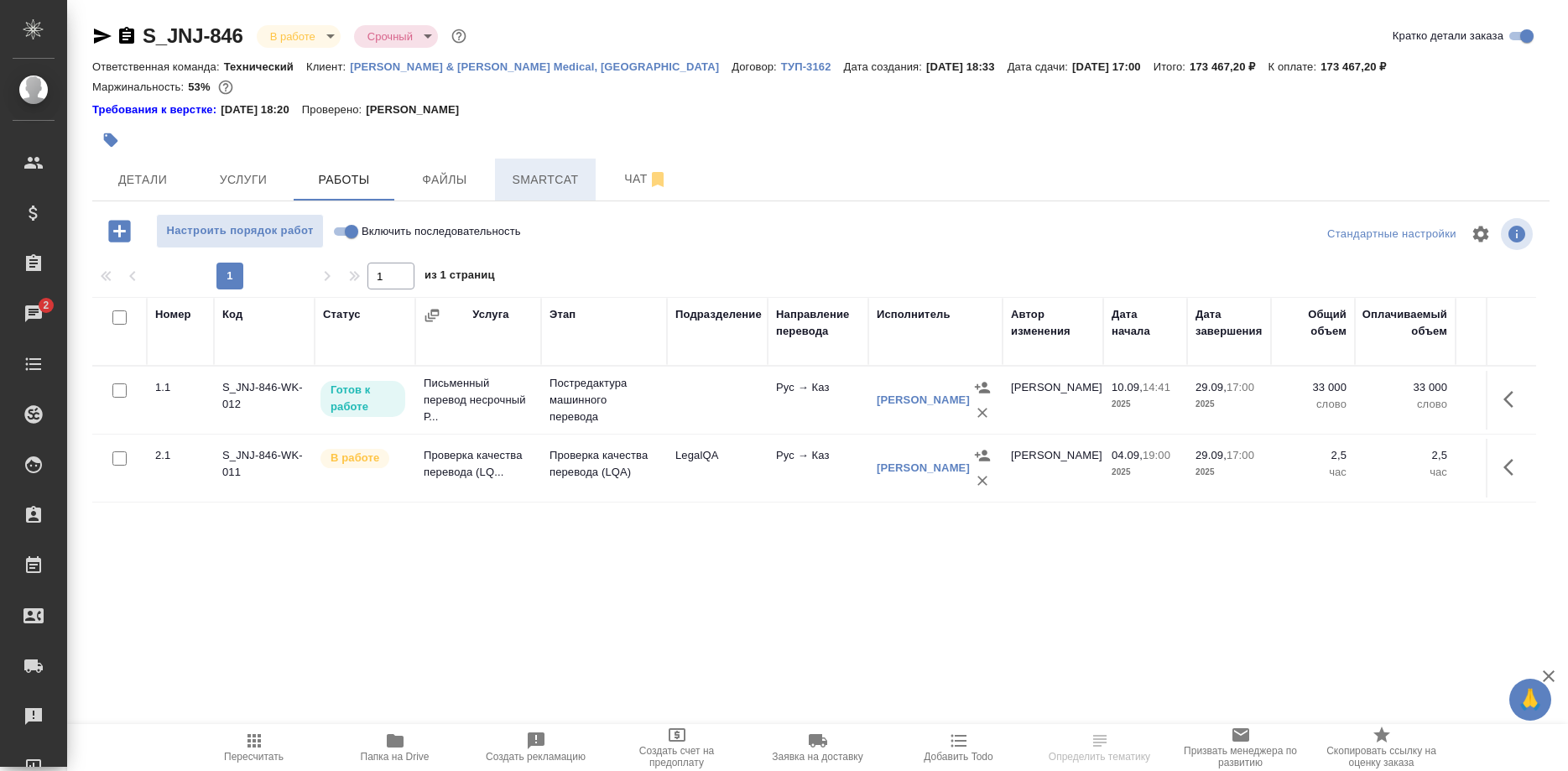
click at [548, 184] on span "Smartcat" at bounding box center [545, 180] width 80 height 21
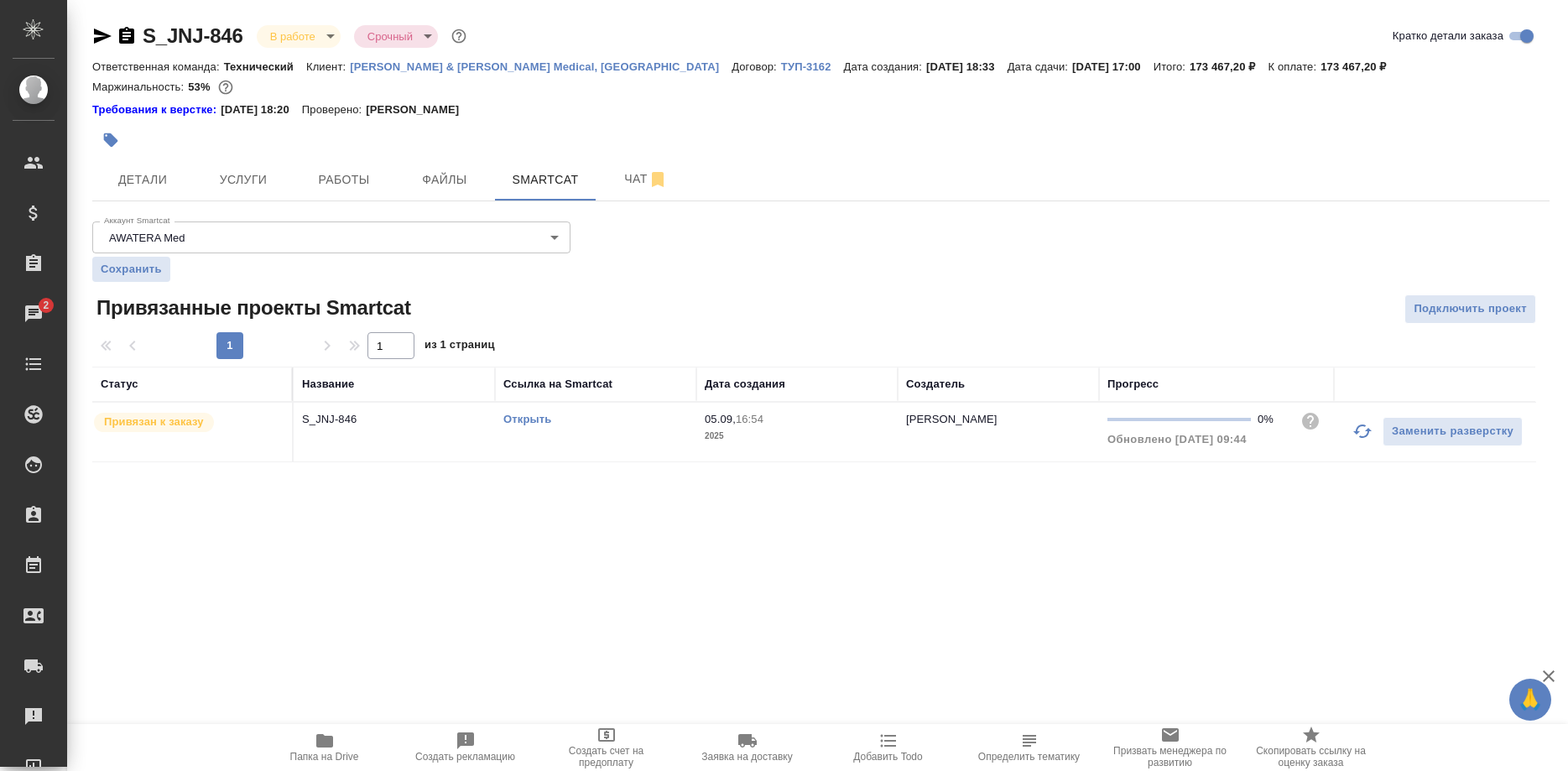
click at [1355, 430] on icon "button" at bounding box center [1363, 431] width 20 height 20
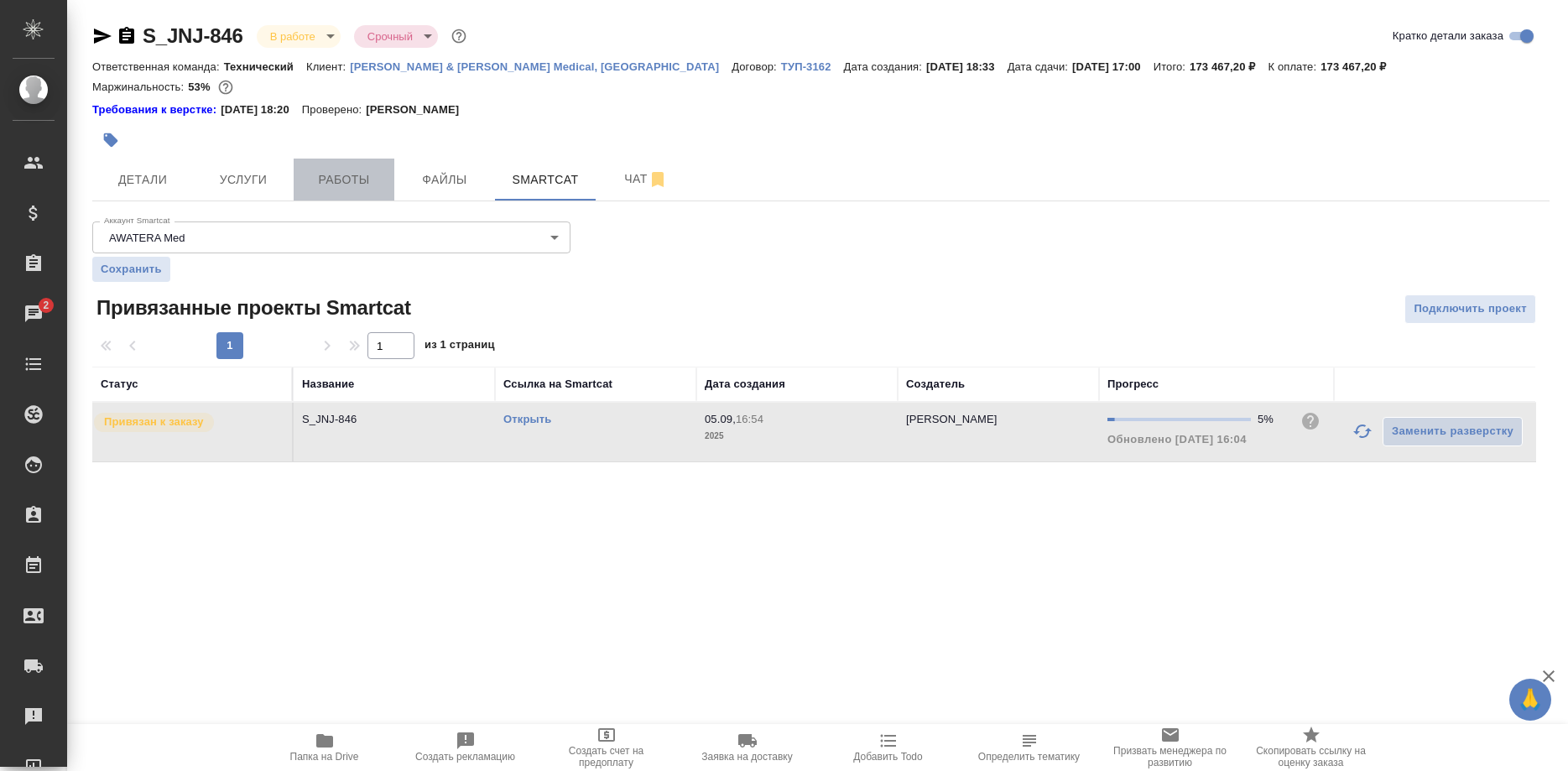
click at [338, 178] on span "Работы" at bounding box center [344, 180] width 80 height 21
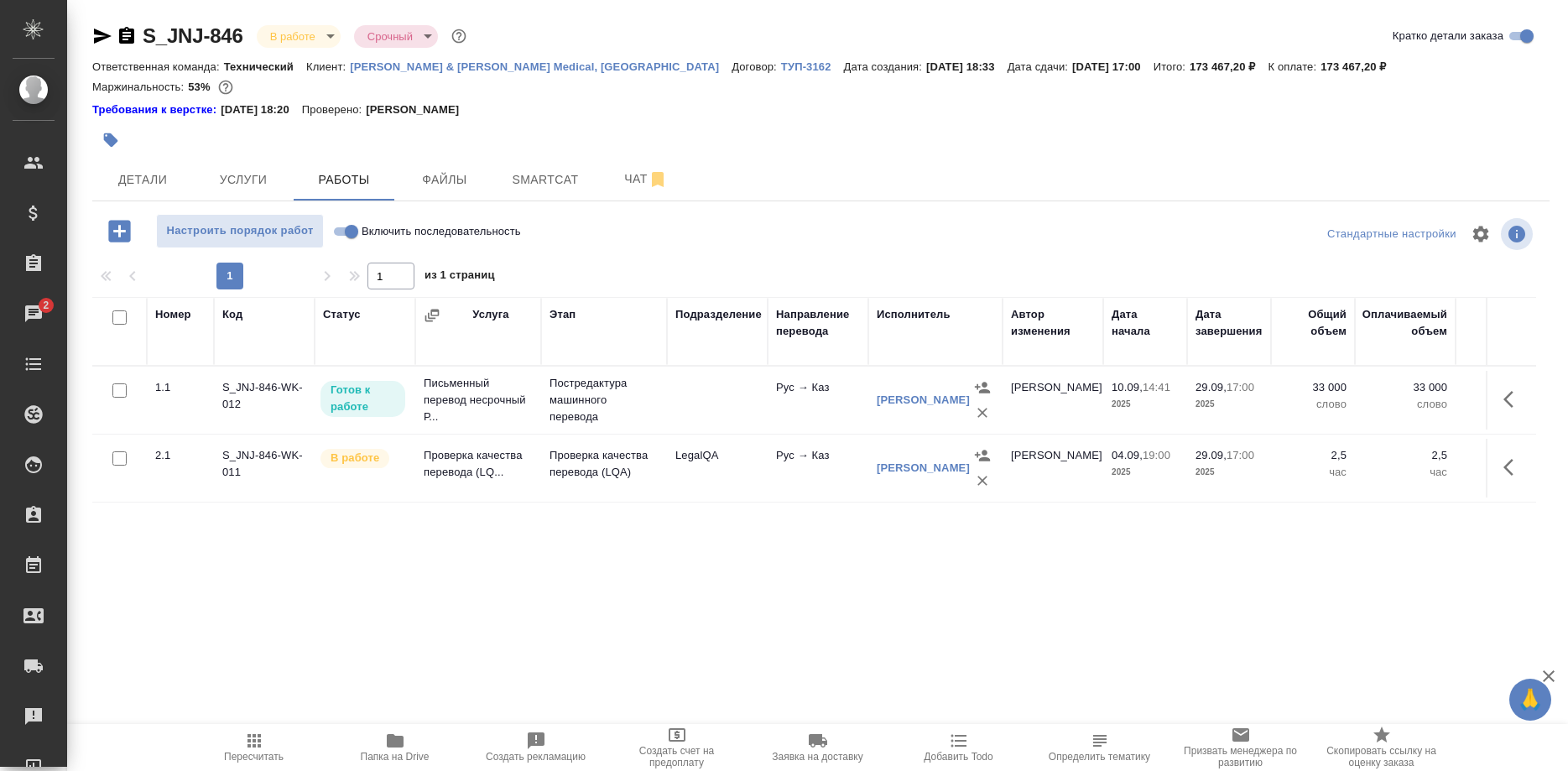
click at [732, 664] on div "Номер Код Статус Услуга Этап Подразделение Направление перевода Исполнитель Авт…" at bounding box center [814, 486] width 1444 height 377
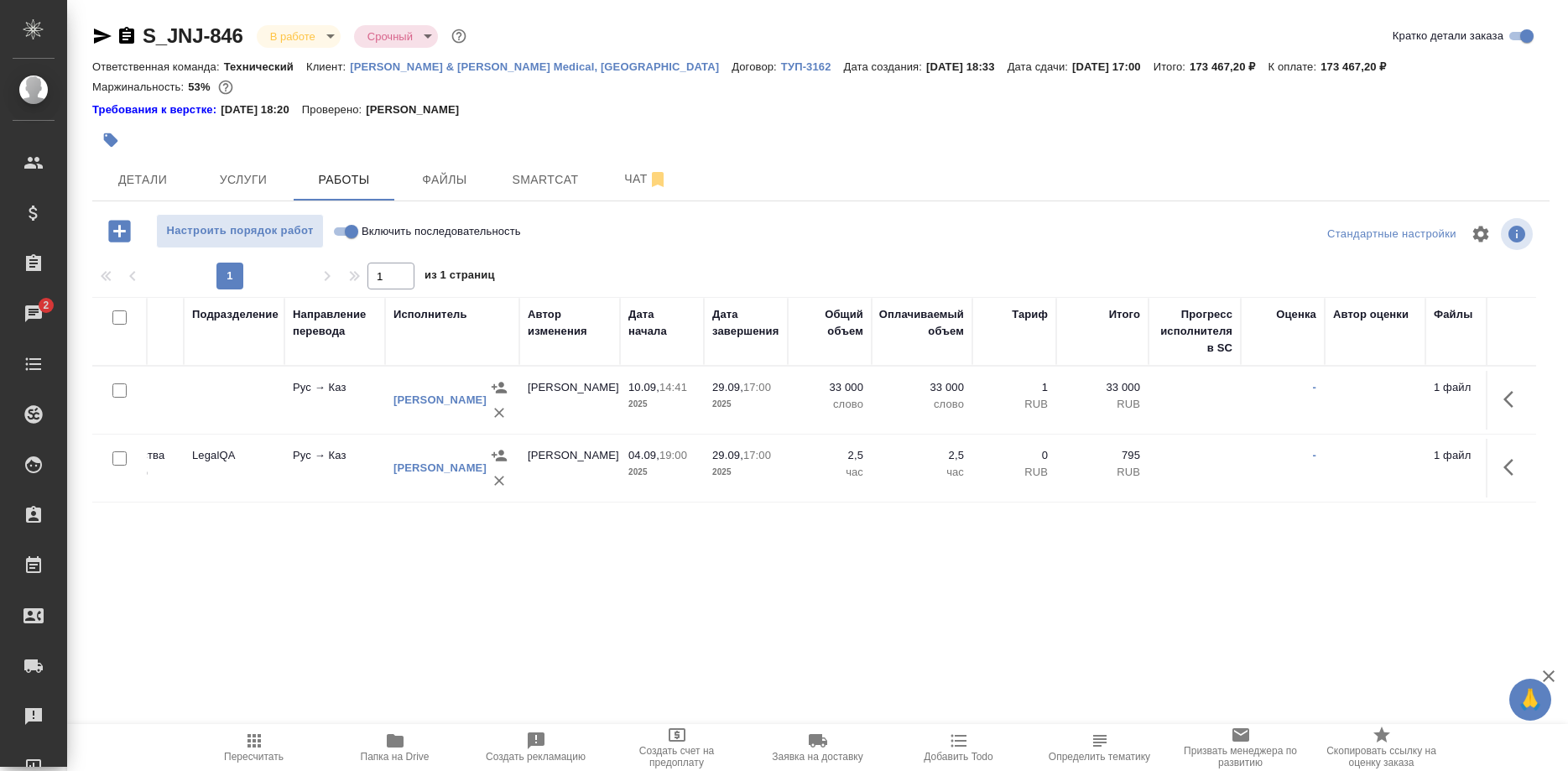
scroll to position [0, 484]
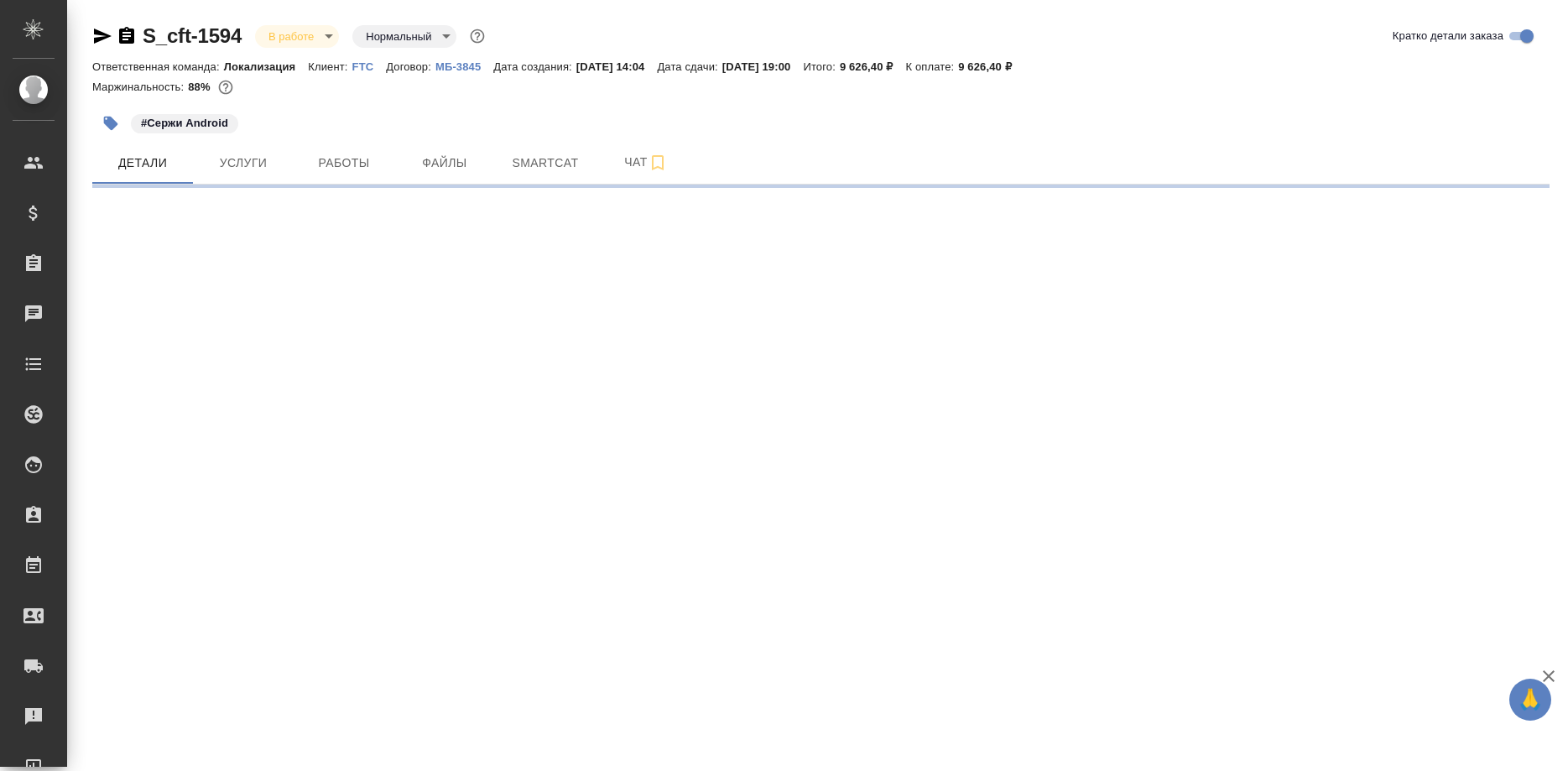
select select "RU"
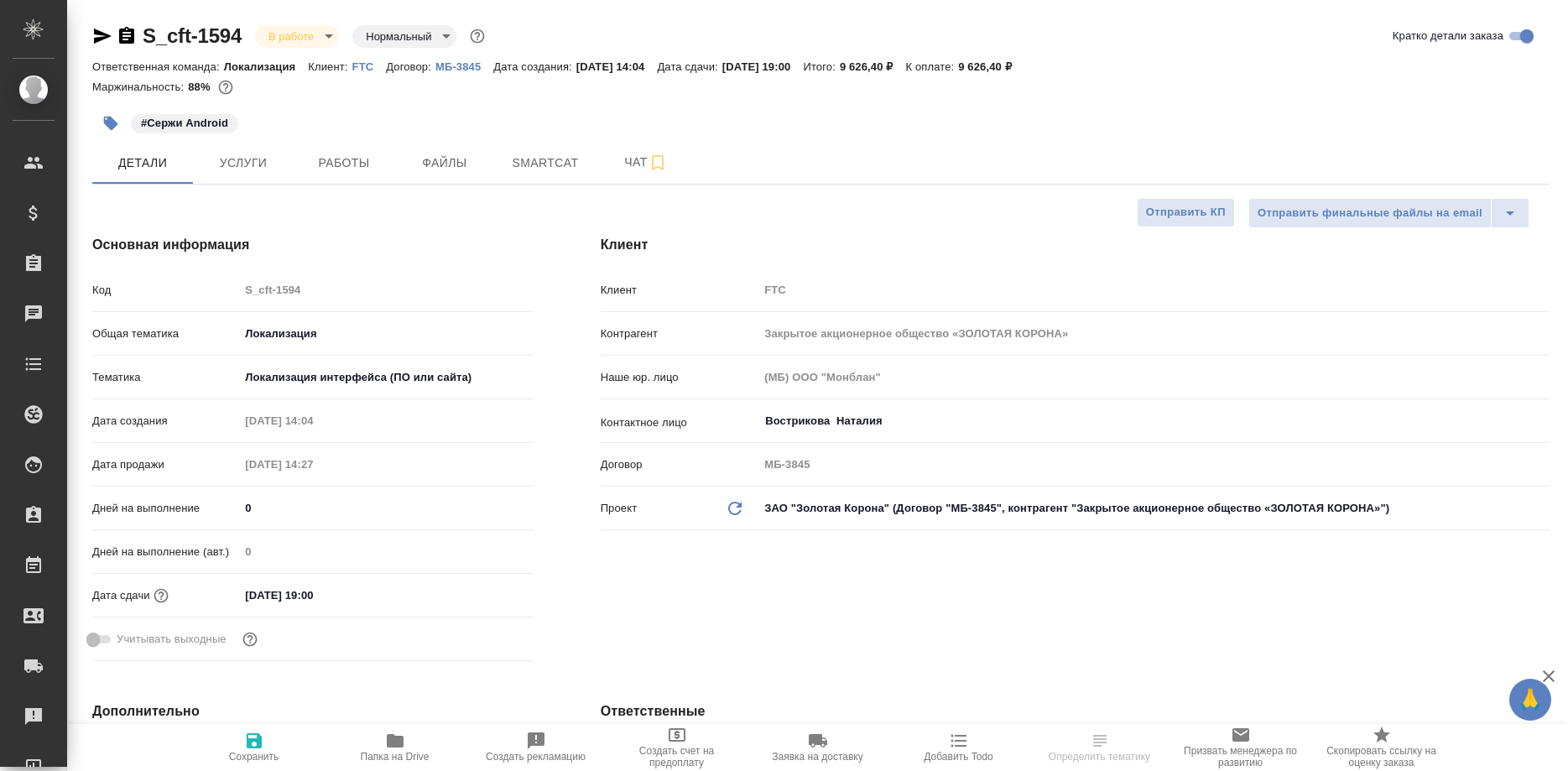
type textarea "x"
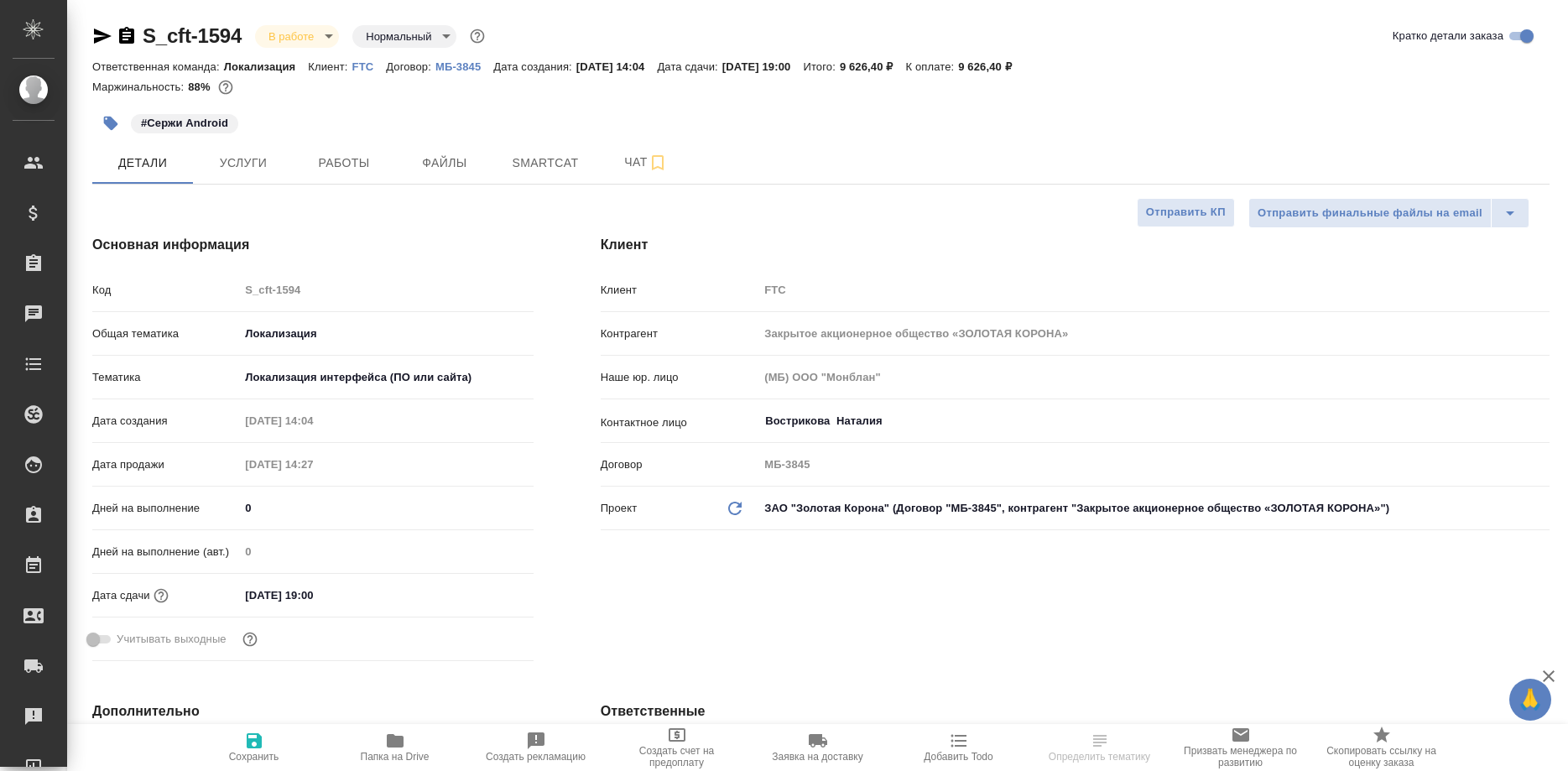
type textarea "x"
click at [341, 172] on span "Работы" at bounding box center [344, 163] width 80 height 21
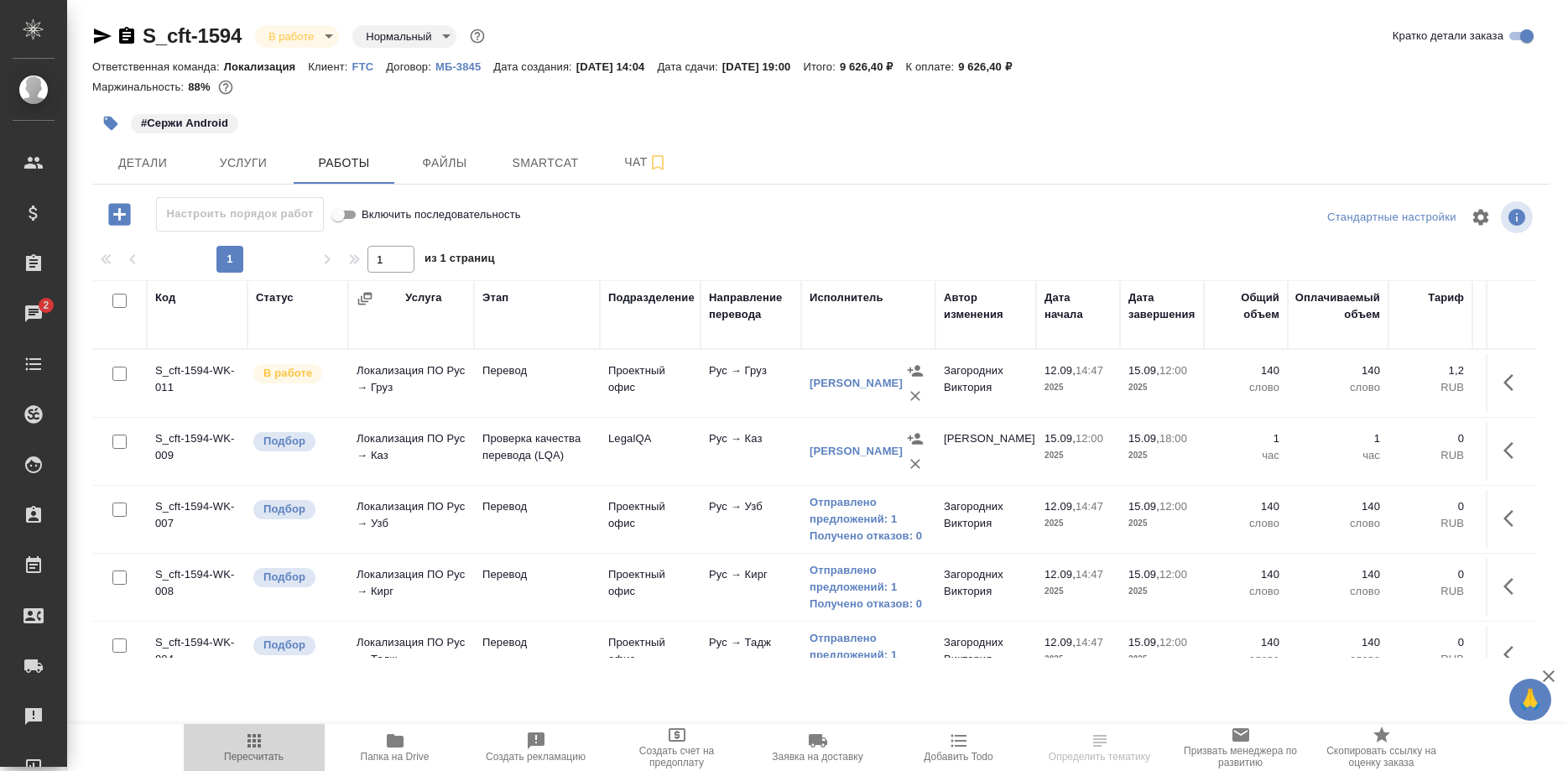
click at [244, 755] on span "Пересчитать" at bounding box center [253, 756] width 59 height 12
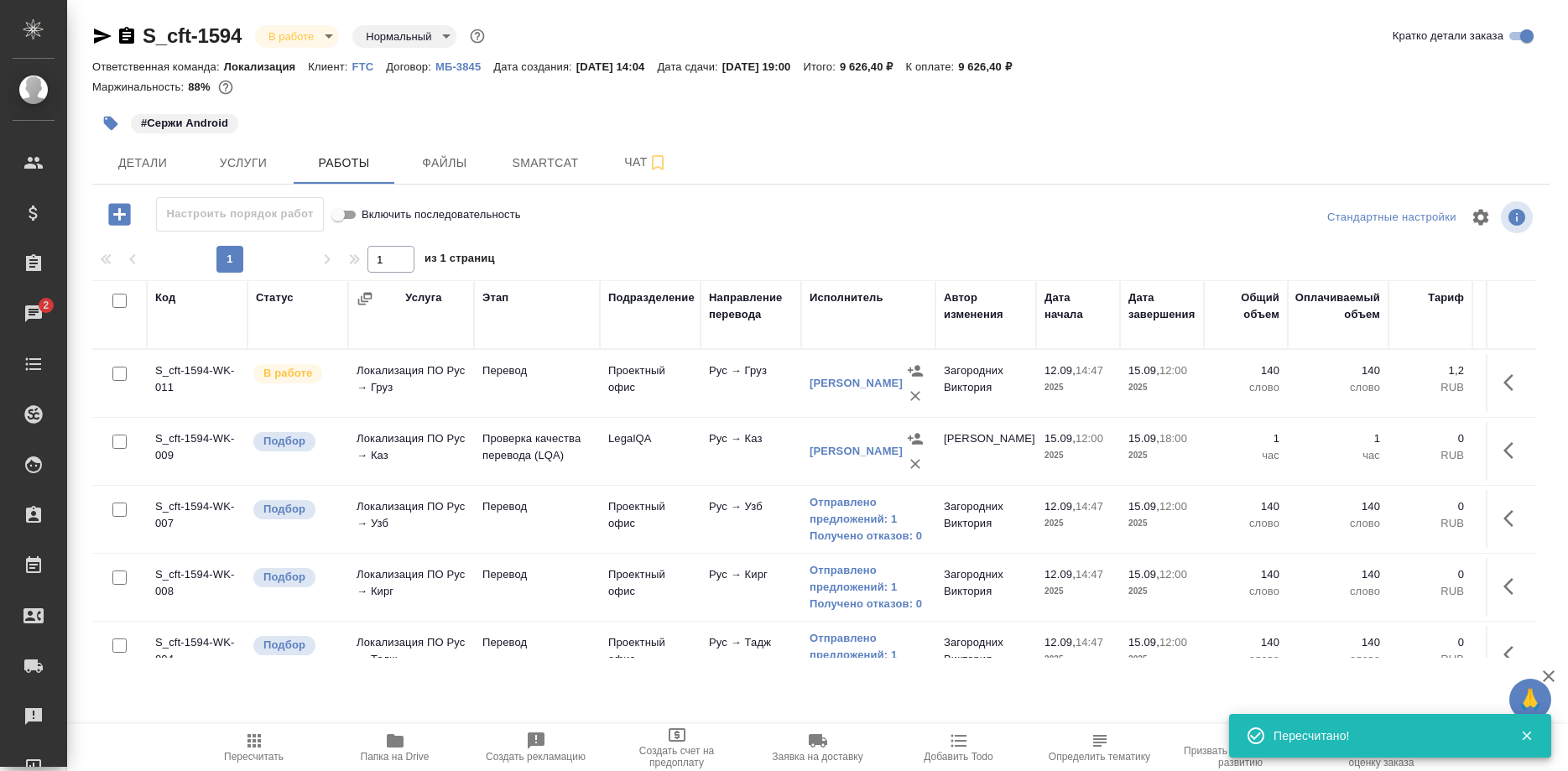
click at [523, 187] on div "S_cft-1594 В работе inProgress Нормальный normal Кратко детали заказа Ответстве…" at bounding box center [820, 350] width 1476 height 701
click at [538, 166] on span "Smartcat" at bounding box center [545, 163] width 80 height 21
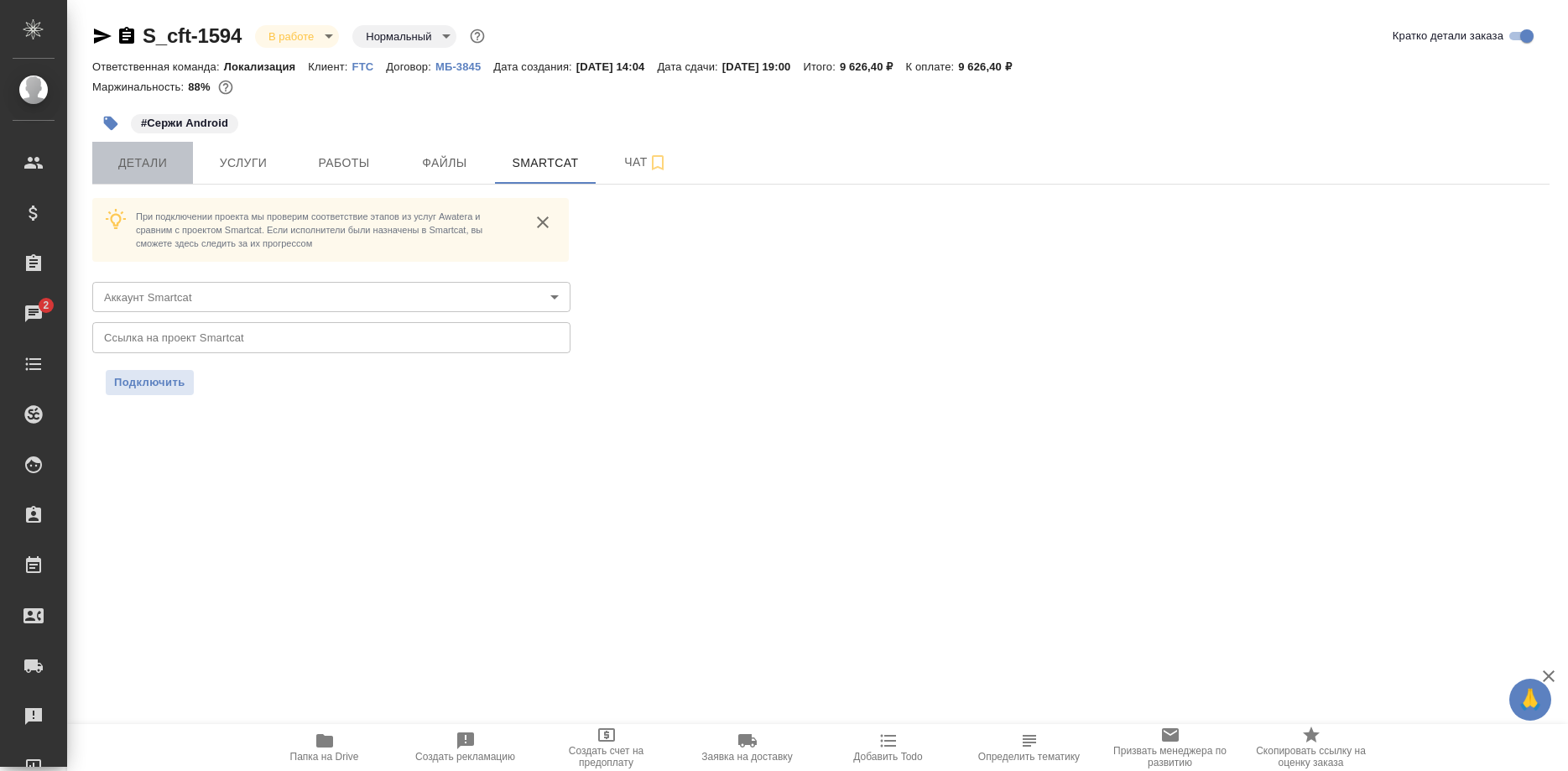
click at [159, 171] on span "Детали" at bounding box center [142, 163] width 80 height 21
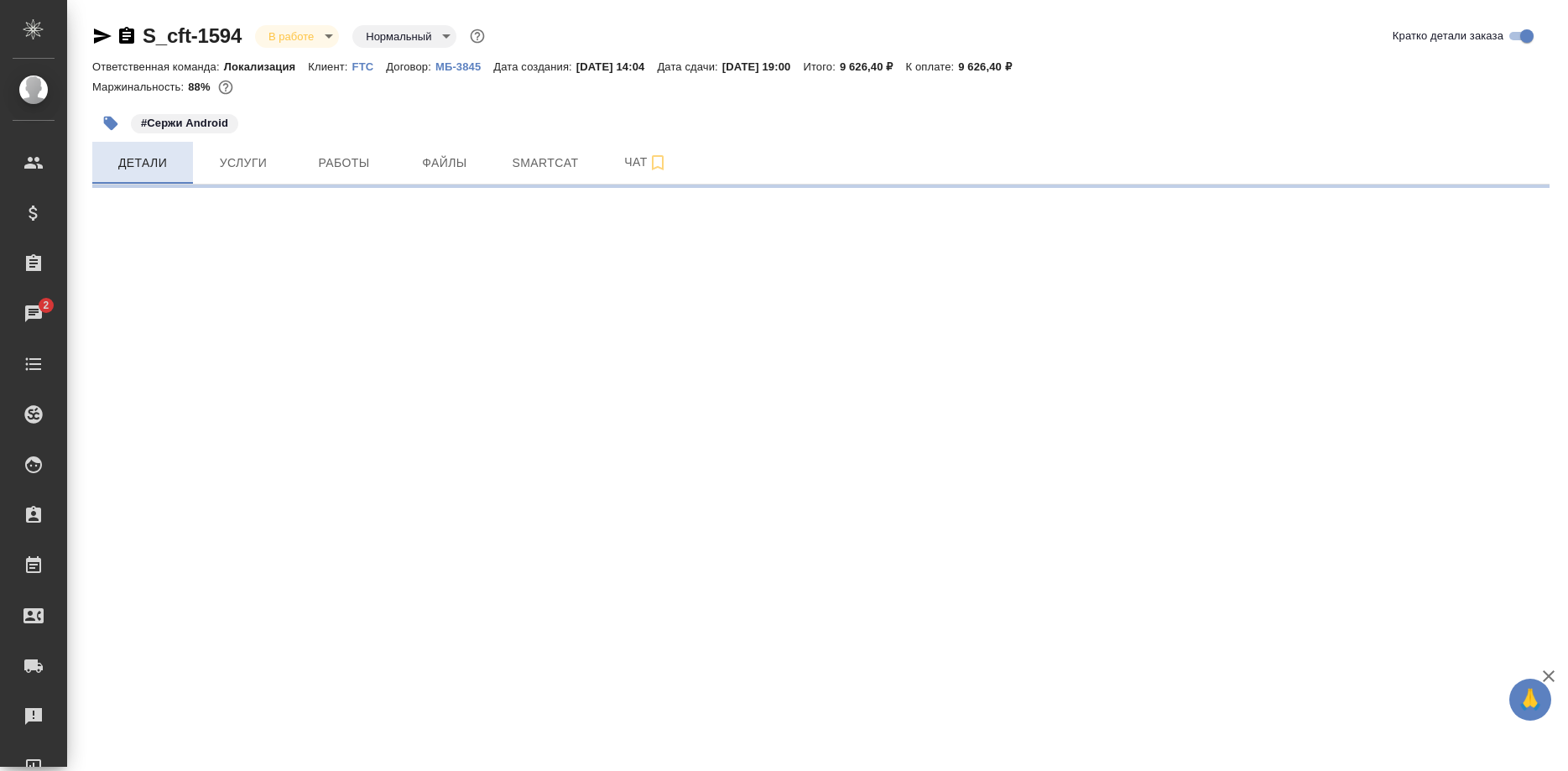
select select "RU"
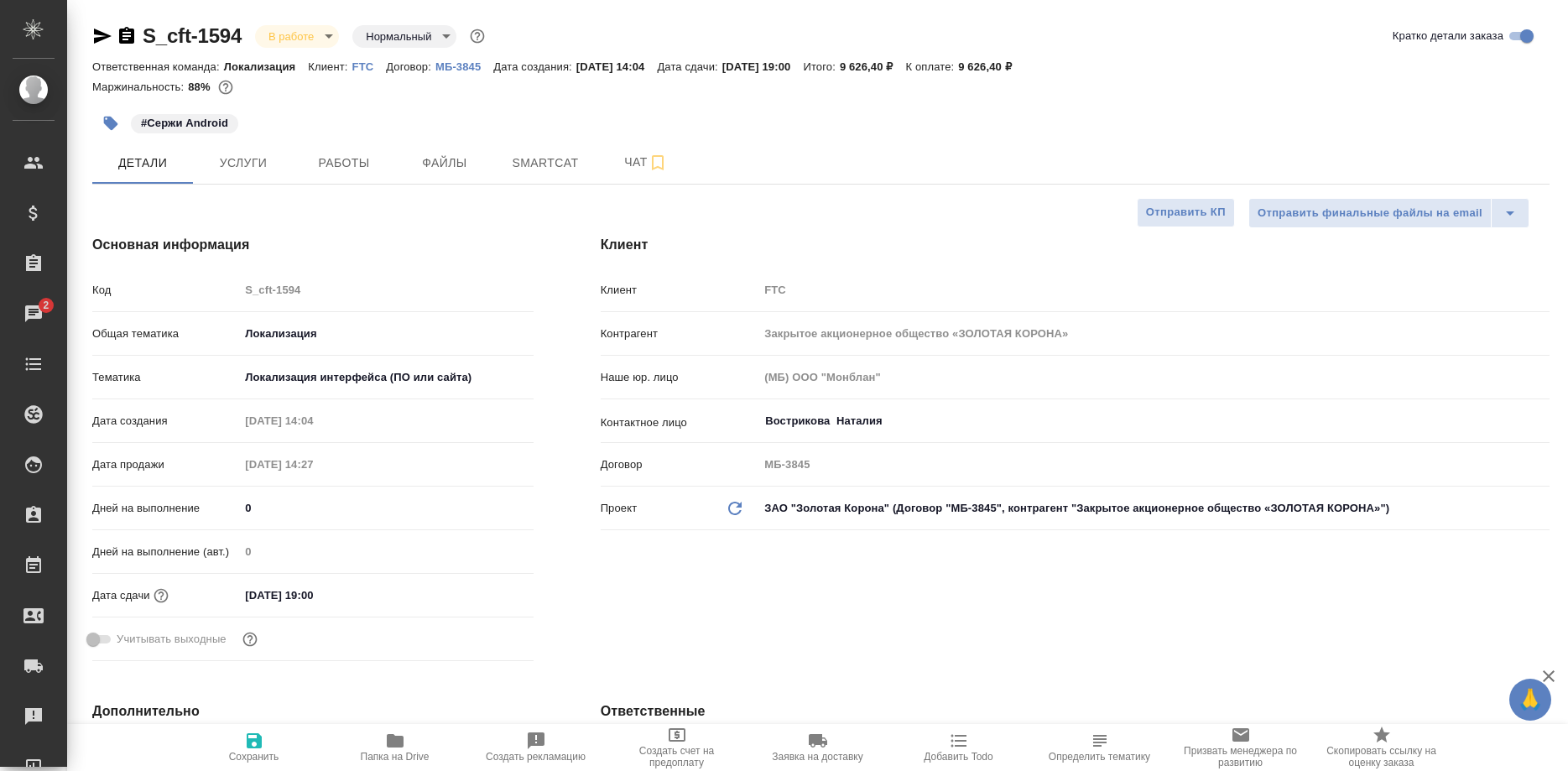
type textarea "x"
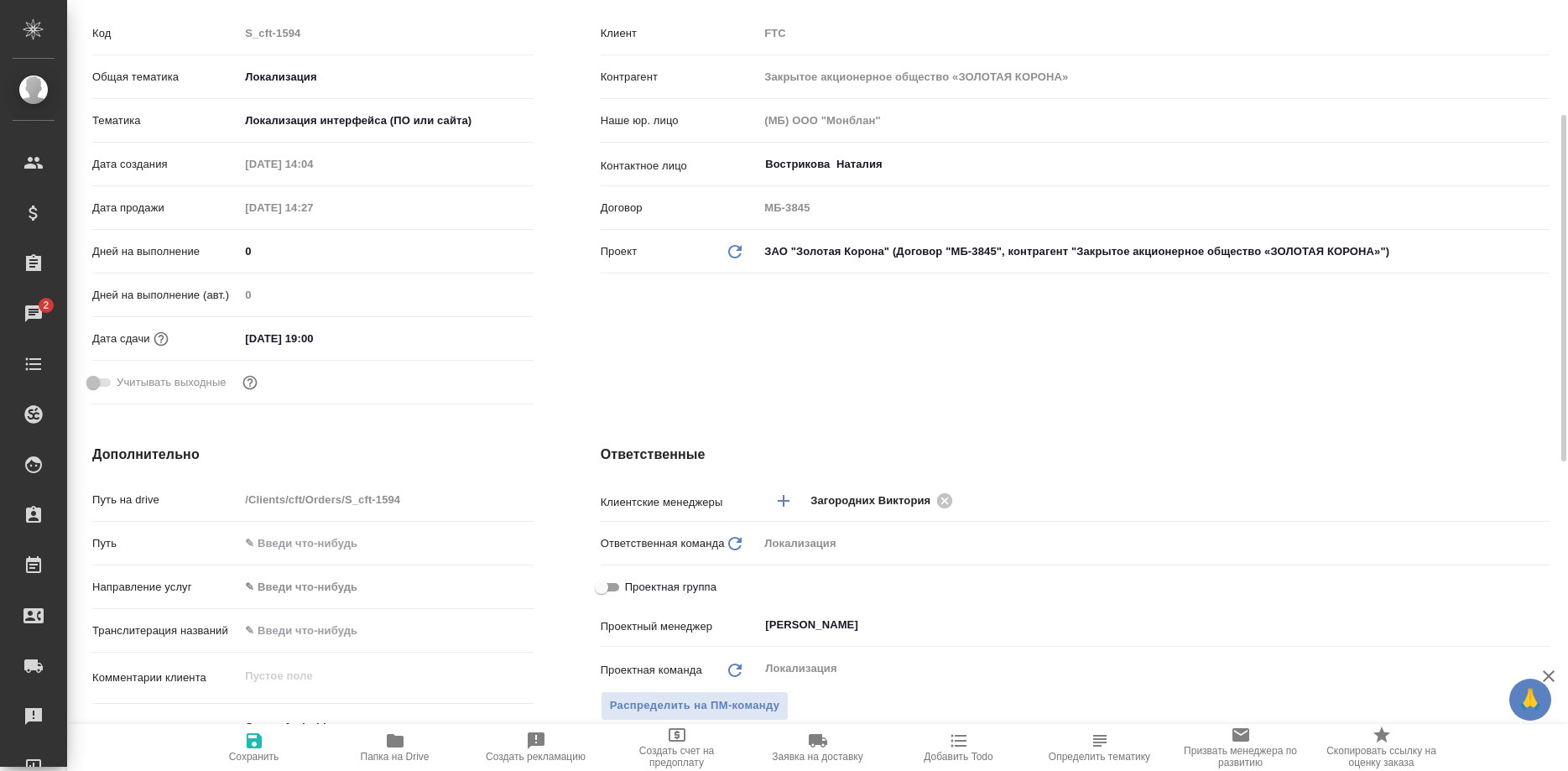
scroll to position [513, 0]
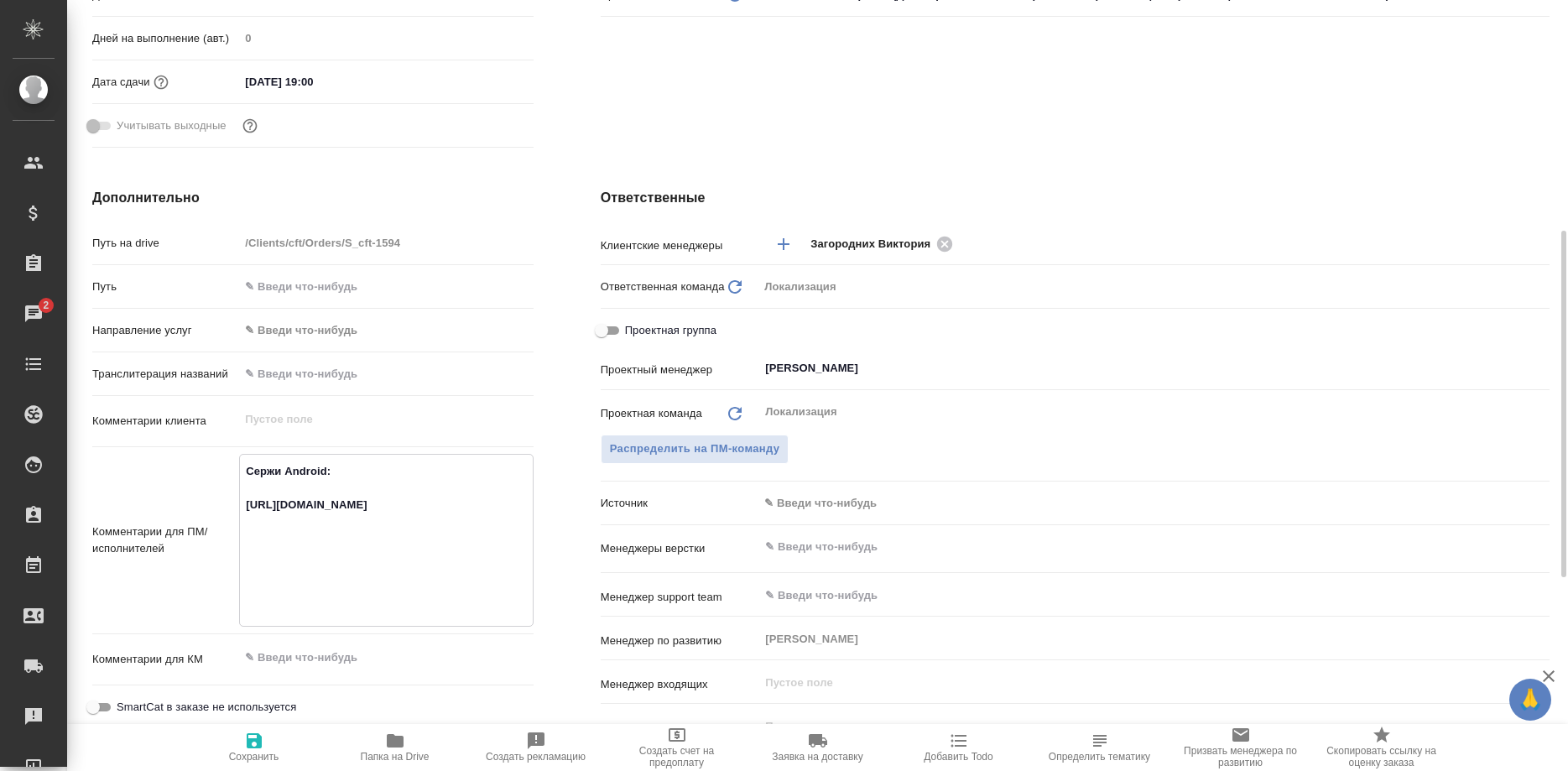
drag, startPoint x: 335, startPoint y: 562, endPoint x: 233, endPoint y: 511, distance: 114.0
click at [240, 511] on textarea "Сержи Android: [URL][DOMAIN_NAME]" at bounding box center [386, 539] width 292 height 163
type textarea "x"
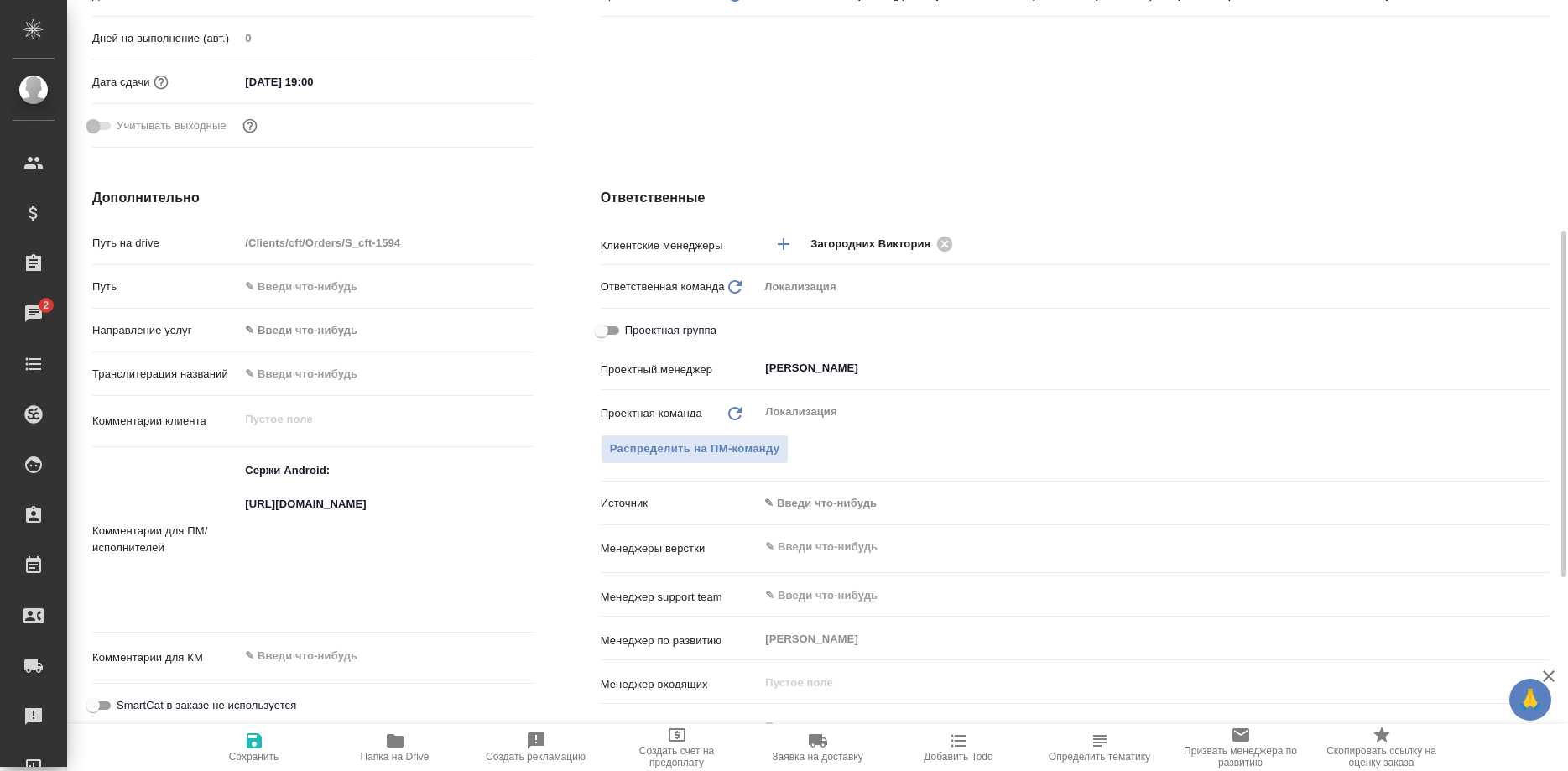
type textarea "x"
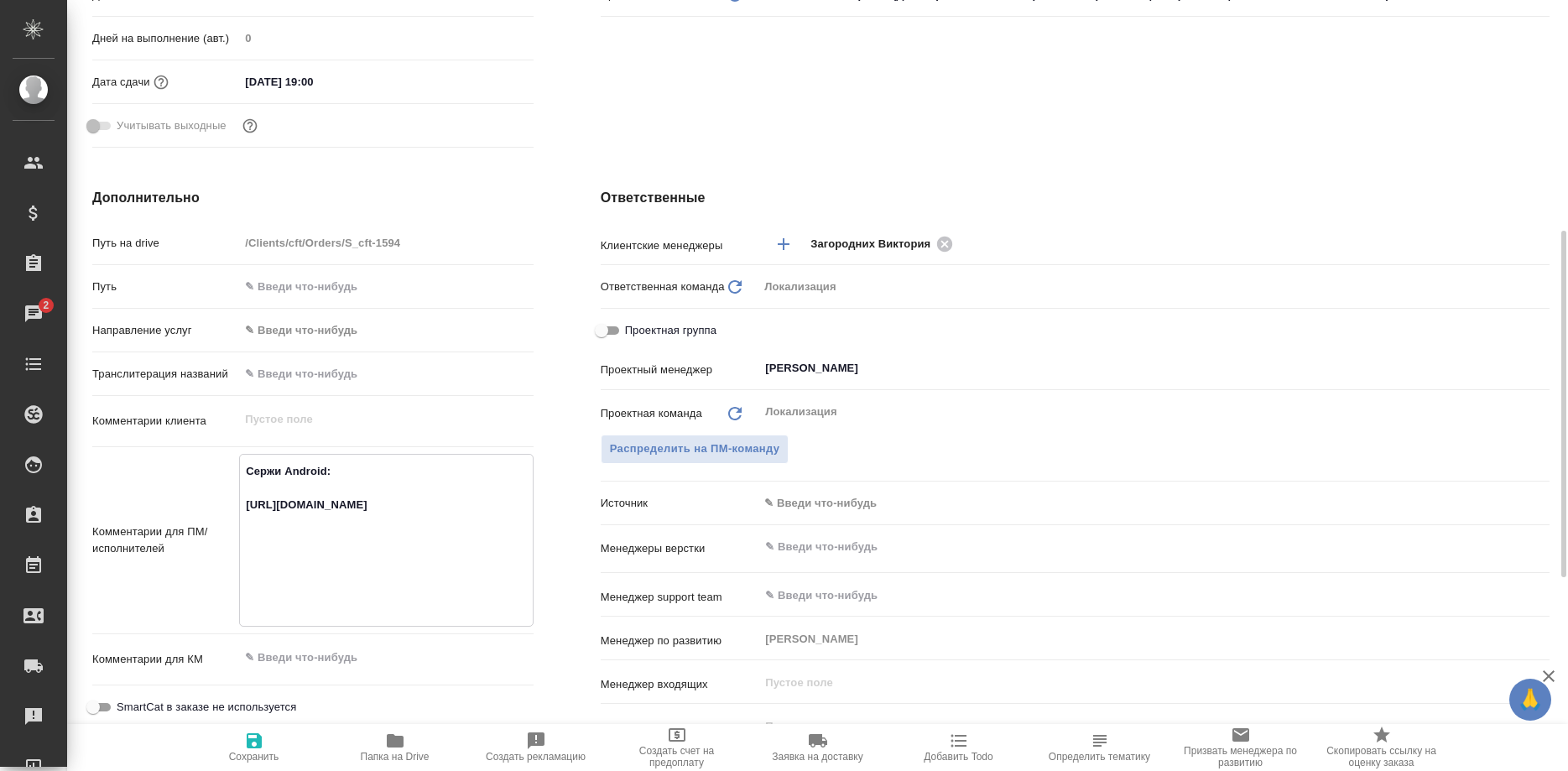
click at [373, 545] on textarea "Сержи Android: [URL][DOMAIN_NAME]" at bounding box center [386, 539] width 292 height 163
drag, startPoint x: 364, startPoint y: 573, endPoint x: 234, endPoint y: 507, distance: 145.8
click at [240, 507] on textarea "Сержи Android: [URL][DOMAIN_NAME]" at bounding box center [386, 539] width 292 height 163
type textarea "x"
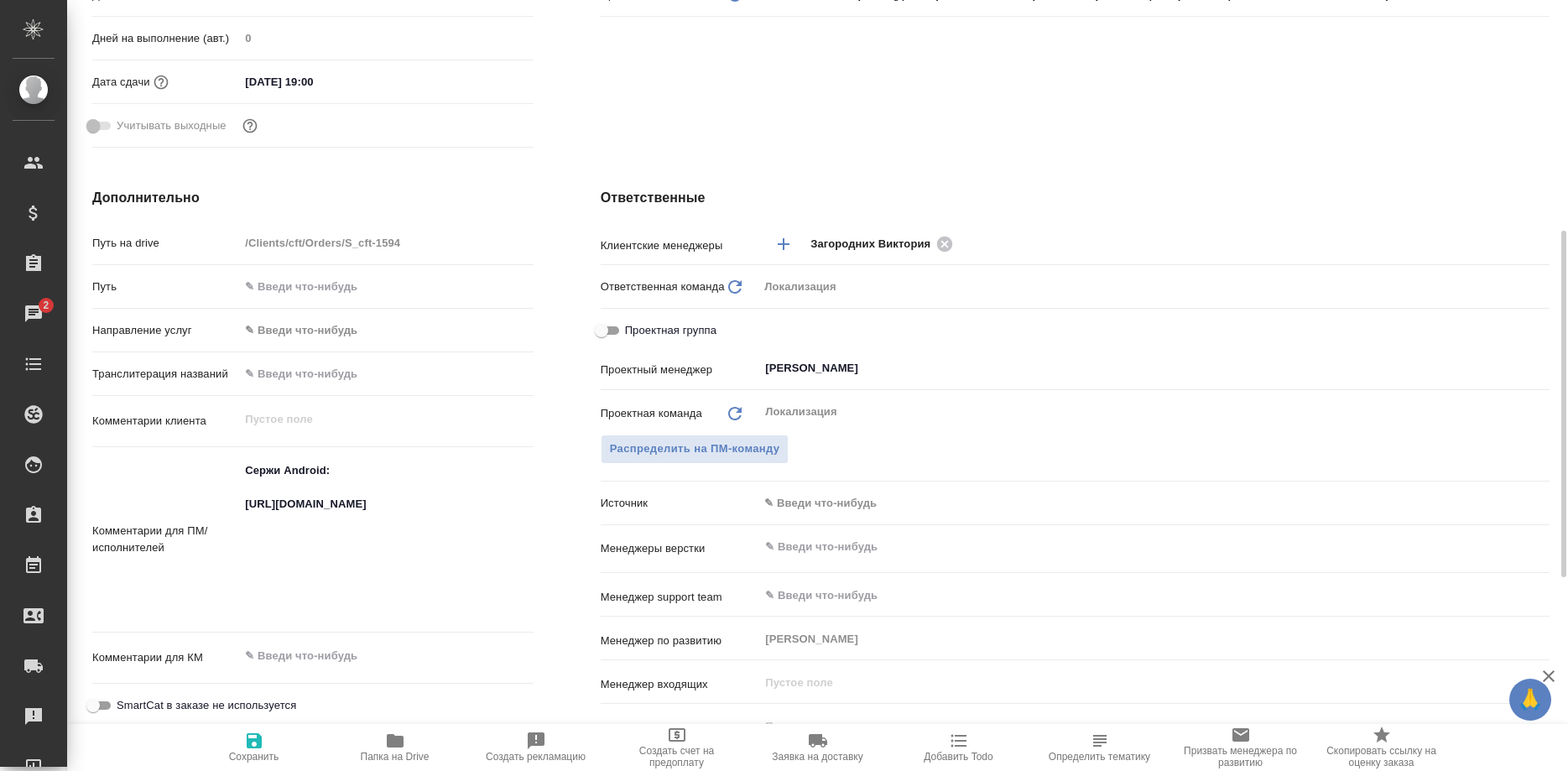
type textarea "x"
